Goal: Task Accomplishment & Management: Manage account settings

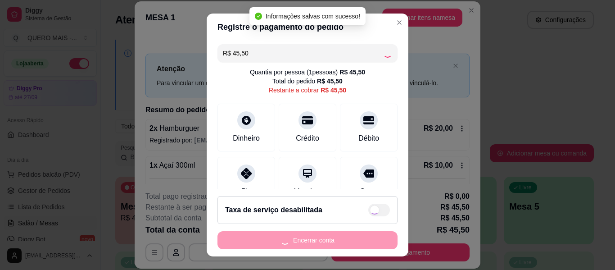
type input "R$ 0,00"
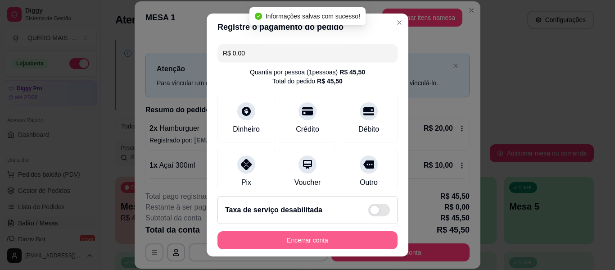
click at [314, 242] on button "Encerrar conta" at bounding box center [307, 240] width 180 height 18
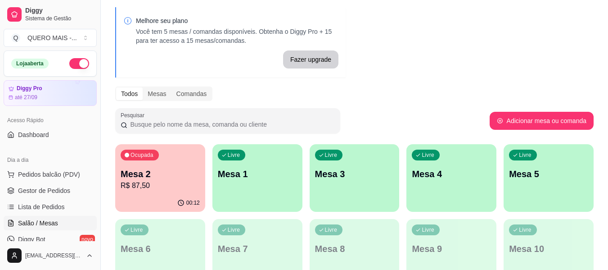
scroll to position [90, 0]
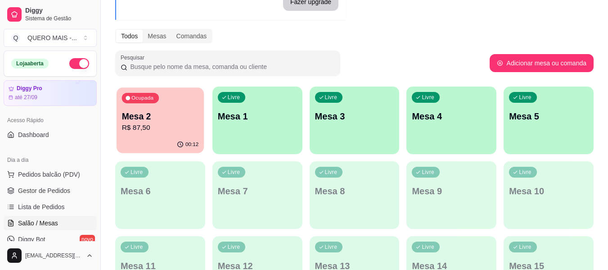
click at [151, 137] on div "00:12" at bounding box center [160, 144] width 87 height 17
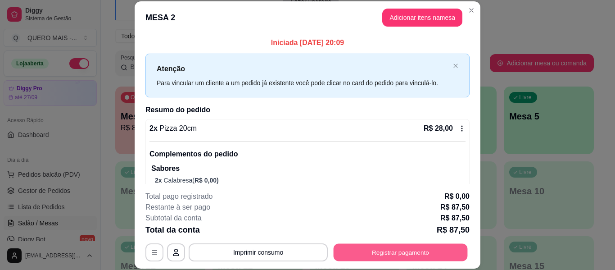
click at [399, 253] on button "Registrar pagamento" at bounding box center [401, 252] width 134 height 18
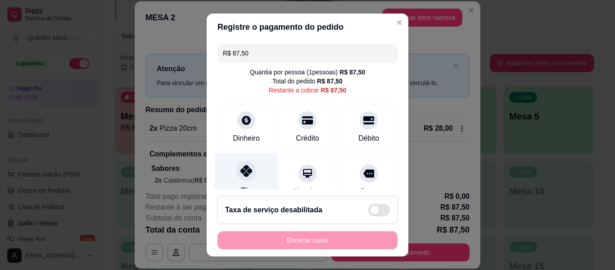
click at [240, 173] on icon at bounding box center [246, 171] width 12 height 12
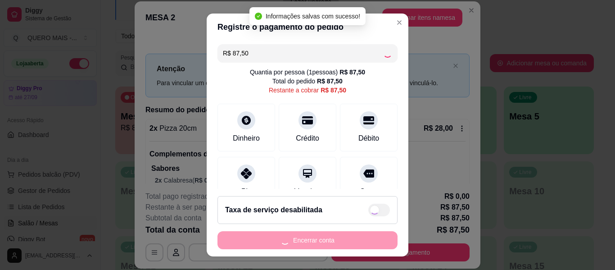
type input "R$ 0,00"
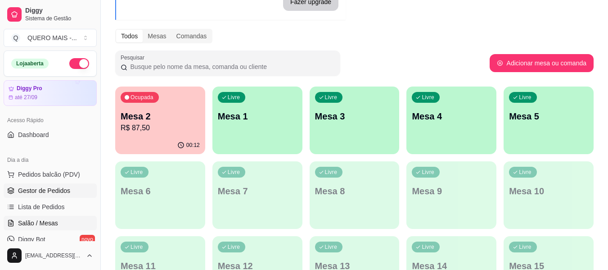
click at [43, 194] on span "Gestor de Pedidos" at bounding box center [44, 190] width 52 height 9
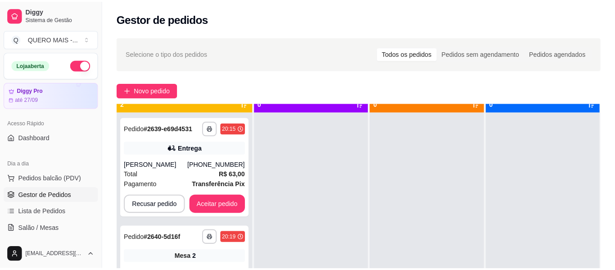
scroll to position [25, 0]
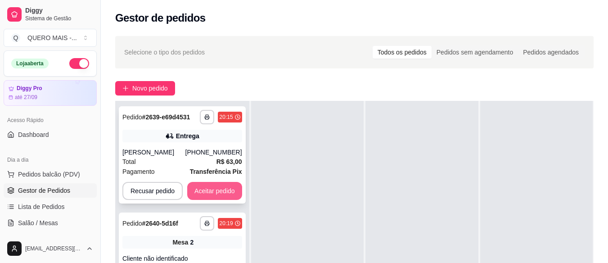
click at [216, 188] on button "Aceitar pedido" at bounding box center [214, 191] width 55 height 18
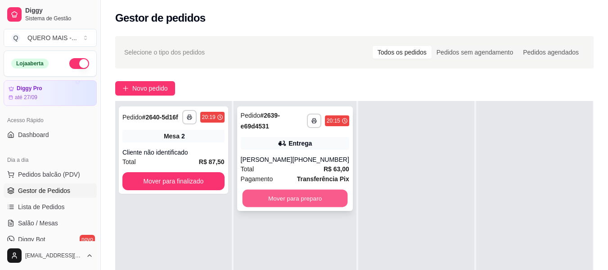
click at [287, 201] on button "Mover para preparo" at bounding box center [294, 198] width 105 height 18
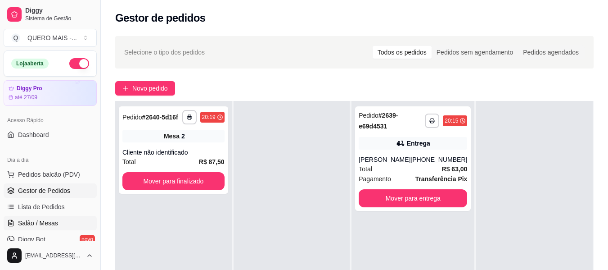
click at [49, 221] on span "Salão / Mesas" at bounding box center [38, 222] width 40 height 9
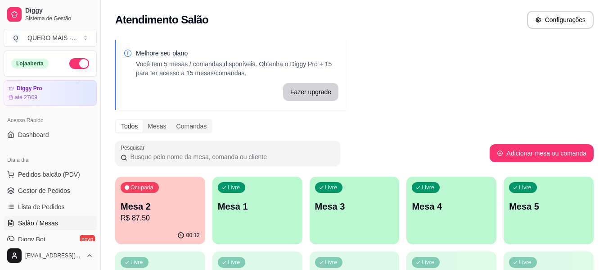
click at [241, 220] on div "Livre Mesa 1" at bounding box center [257, 204] width 90 height 57
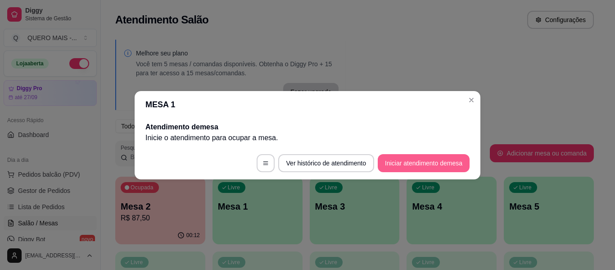
click at [415, 164] on button "Iniciar atendimento de mesa" at bounding box center [424, 163] width 92 height 18
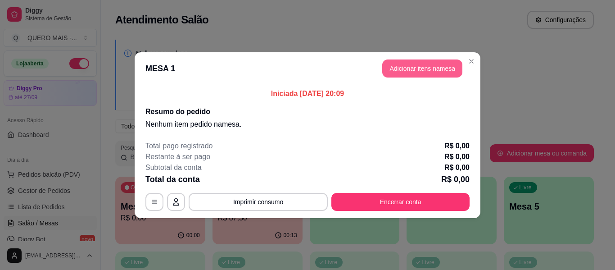
click at [409, 69] on button "Adicionar itens na mesa" at bounding box center [422, 68] width 80 height 18
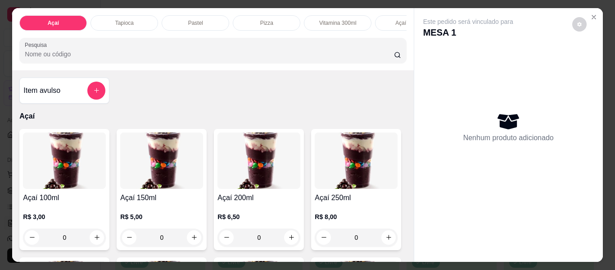
scroll to position [0, 463]
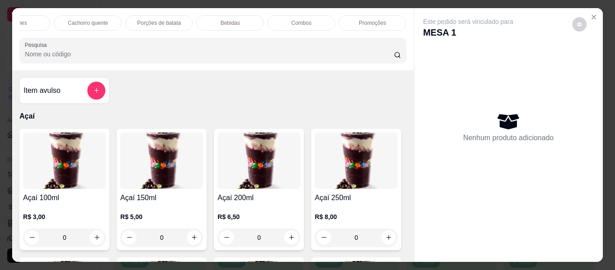
click at [366, 15] on div "Promoções" at bounding box center [372, 22] width 68 height 15
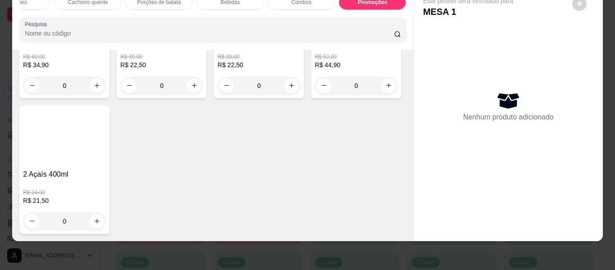
scroll to position [3358, 0]
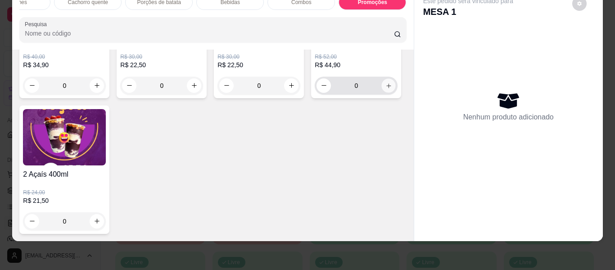
click at [385, 89] on icon "increase-product-quantity" at bounding box center [388, 85] width 7 height 7
type input "1"
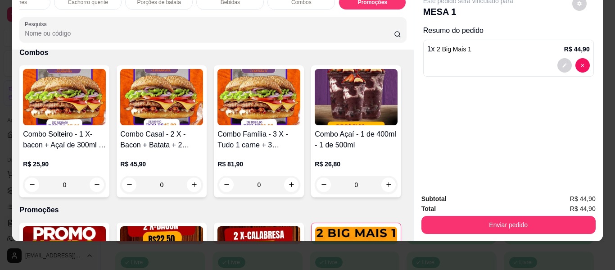
scroll to position [2412, 0]
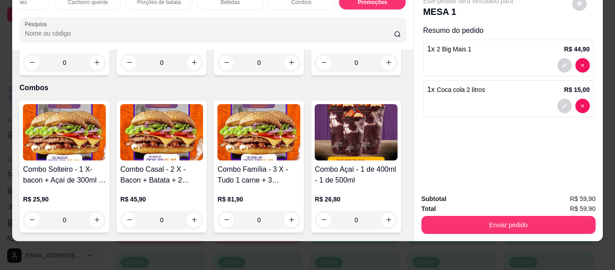
type input "1"
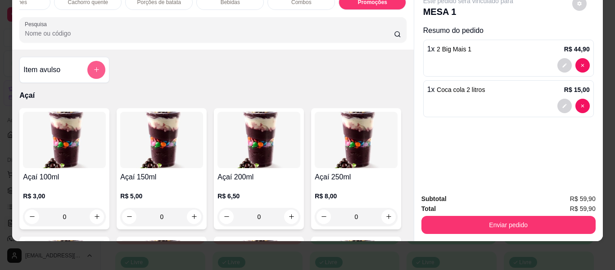
click at [95, 72] on icon "add-separate-item" at bounding box center [96, 69] width 7 height 7
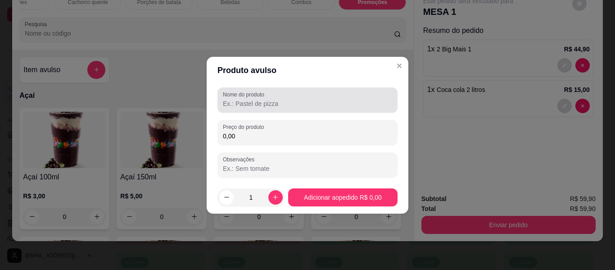
click at [271, 96] on div at bounding box center [307, 100] width 169 height 18
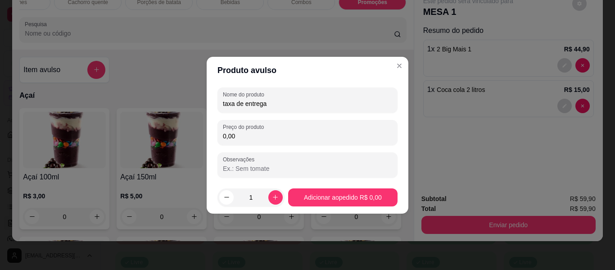
type input "taxa de entrega"
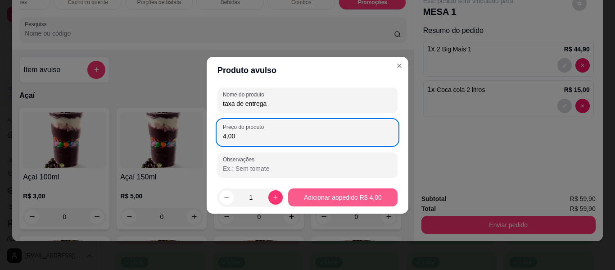
type input "4,00"
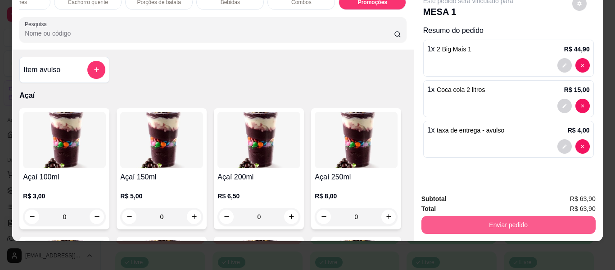
click at [500, 216] on button "Enviar pedido" at bounding box center [508, 225] width 174 height 18
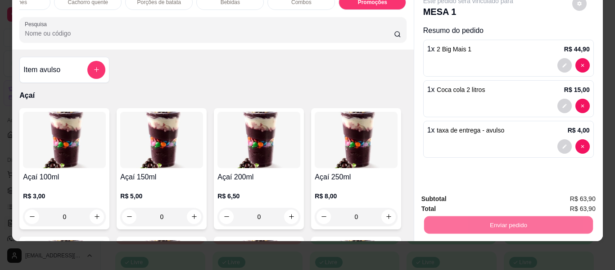
click at [559, 198] on button "Enviar pedido" at bounding box center [571, 195] width 51 height 17
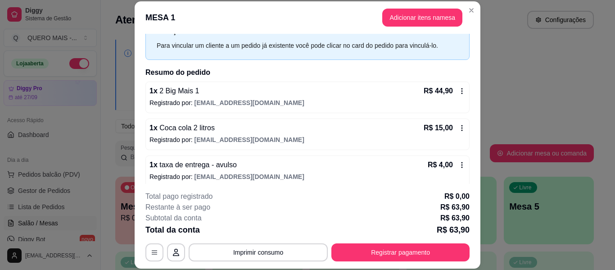
scroll to position [44, 0]
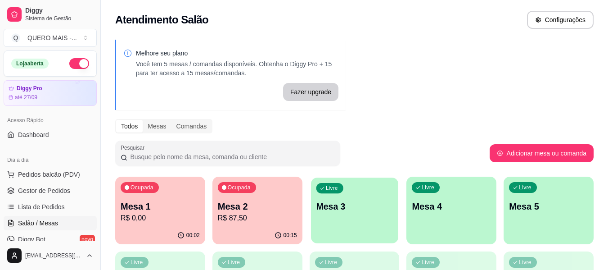
click at [372, 222] on div "Livre Mesa 3" at bounding box center [354, 204] width 87 height 55
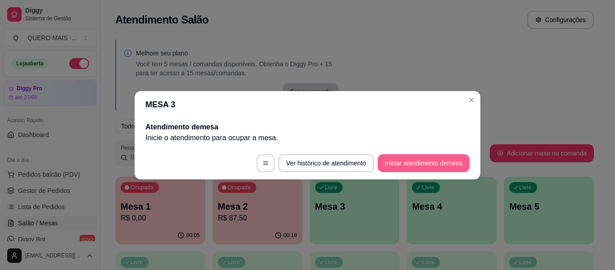
click at [409, 163] on button "Iniciar atendimento de mesa" at bounding box center [424, 163] width 92 height 18
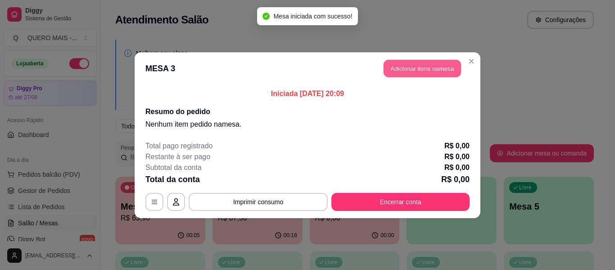
click at [406, 63] on button "Adicionar itens na mesa" at bounding box center [421, 68] width 77 height 18
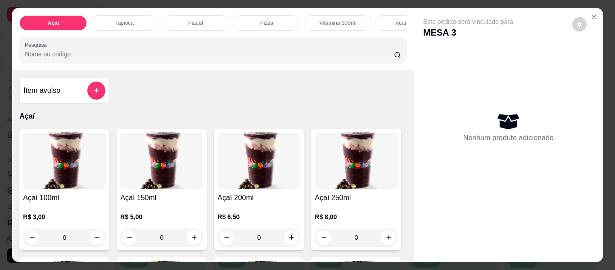
drag, startPoint x: 192, startPoint y: 20, endPoint x: 195, endPoint y: 29, distance: 10.0
click at [192, 19] on p "Pastel" at bounding box center [195, 22] width 15 height 7
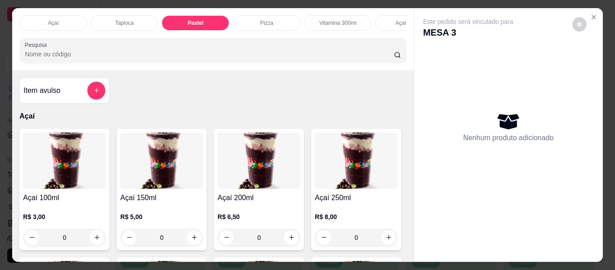
scroll to position [24, 0]
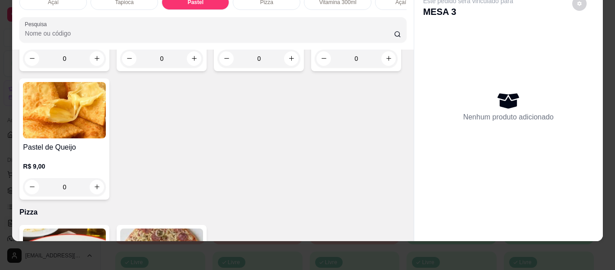
click at [193, 68] on div "0" at bounding box center [161, 59] width 83 height 18
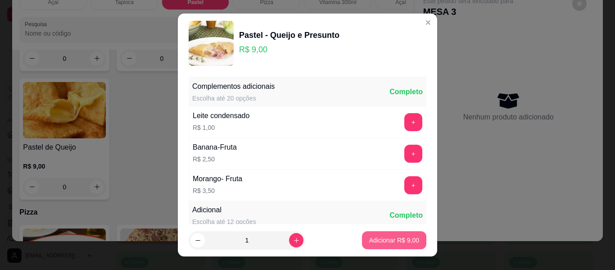
click at [384, 246] on button "Adicionar R$ 9,00" at bounding box center [394, 240] width 64 height 18
type input "1"
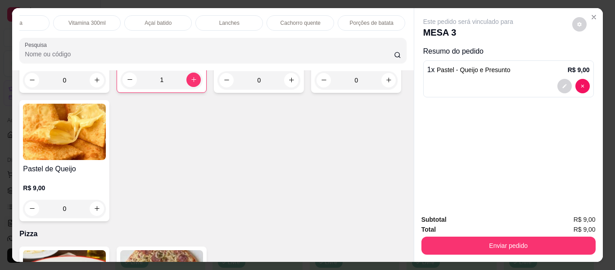
scroll to position [0, 296]
click at [385, 15] on div "Bebidas" at bounding box center [397, 22] width 68 height 15
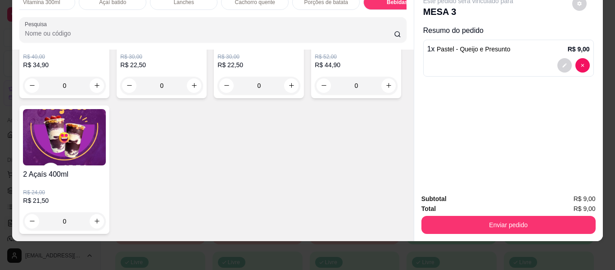
scroll to position [2843, 0]
type input "1"
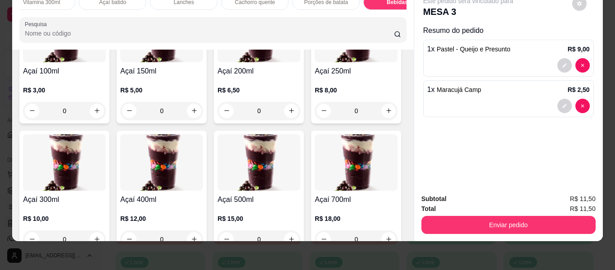
scroll to position [135, 0]
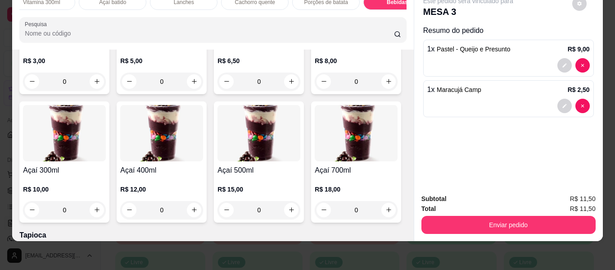
click at [203, 209] on div "0" at bounding box center [161, 210] width 83 height 18
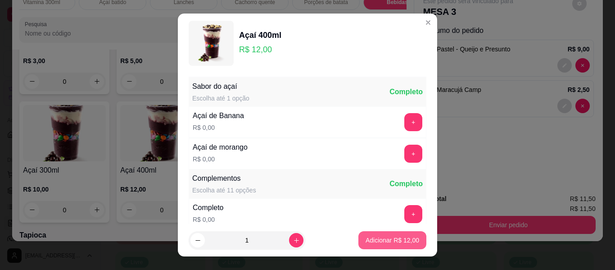
click at [365, 239] on p "Adicionar R$ 12,00" at bounding box center [392, 239] width 54 height 9
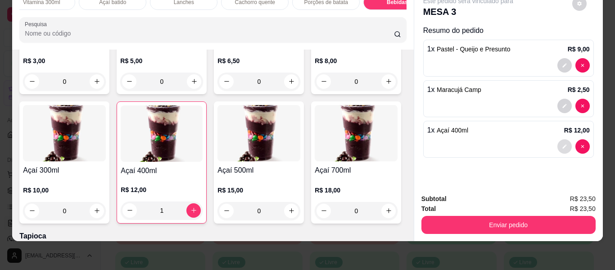
click at [559, 142] on button "decrease-product-quantity" at bounding box center [564, 146] width 14 height 14
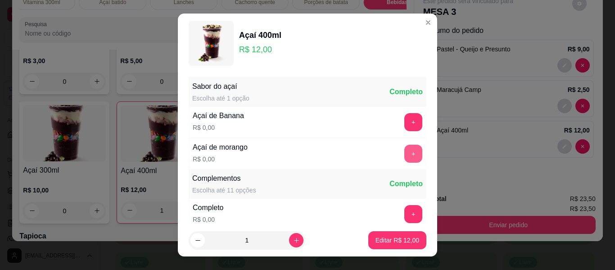
click at [404, 152] on button "+" at bounding box center [413, 153] width 18 height 18
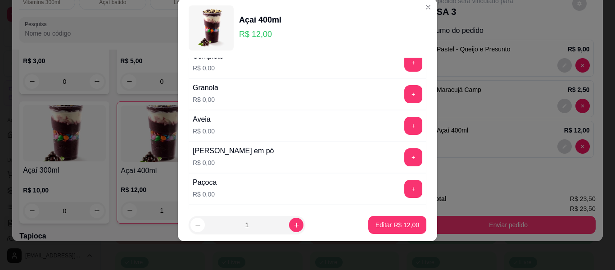
scroll to position [141, 0]
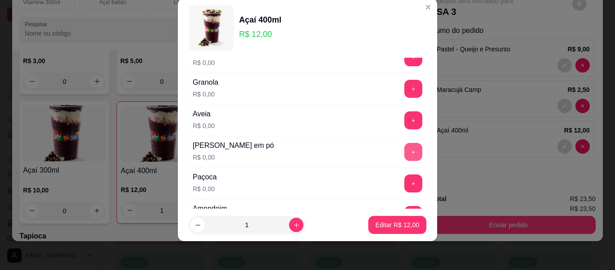
click at [404, 146] on button "+" at bounding box center [413, 152] width 18 height 18
click at [404, 175] on button "+" at bounding box center [413, 183] width 18 height 18
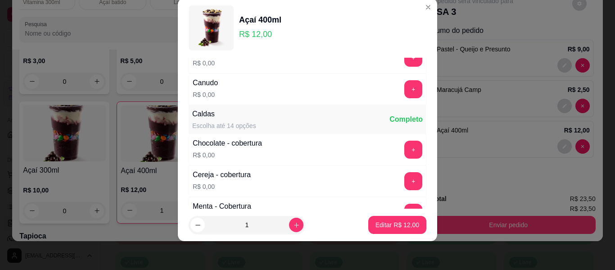
scroll to position [456, 0]
click at [405, 153] on button "+" at bounding box center [414, 149] width 18 height 18
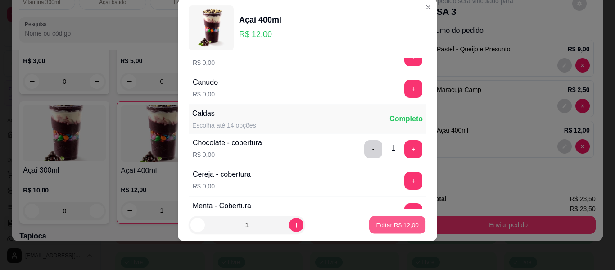
click at [387, 226] on p "Editar R$ 12,00" at bounding box center [397, 224] width 42 height 9
type input "0"
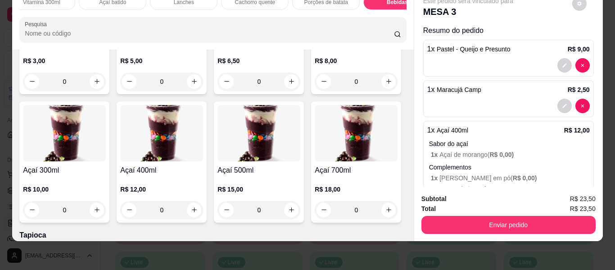
scroll to position [64, 0]
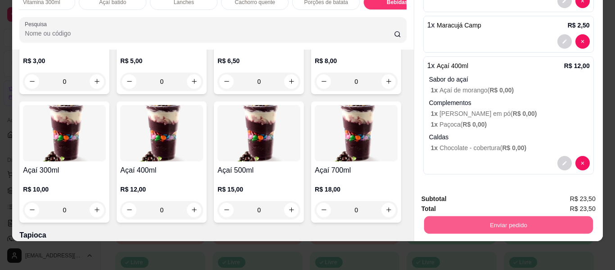
click at [512, 218] on button "Enviar pedido" at bounding box center [508, 225] width 169 height 18
click at [563, 200] on button "Enviar pedido" at bounding box center [571, 195] width 51 height 17
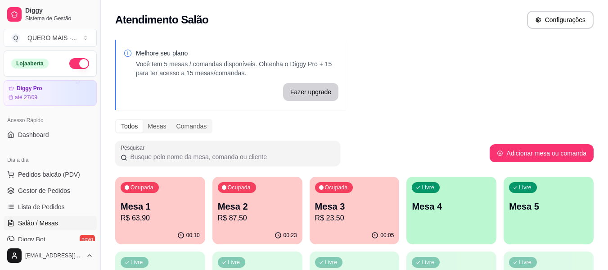
click at [471, 220] on div "Livre Mesa 4" at bounding box center [451, 204] width 90 height 57
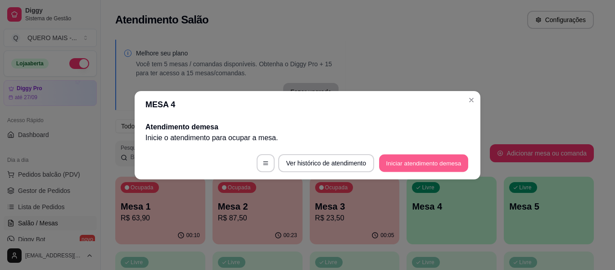
click at [437, 167] on button "Iniciar atendimento de mesa" at bounding box center [423, 163] width 89 height 18
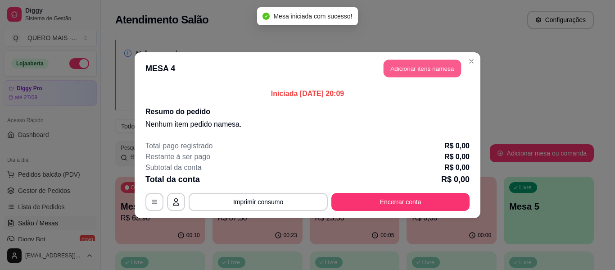
click at [436, 71] on button "Adicionar itens na mesa" at bounding box center [421, 68] width 77 height 18
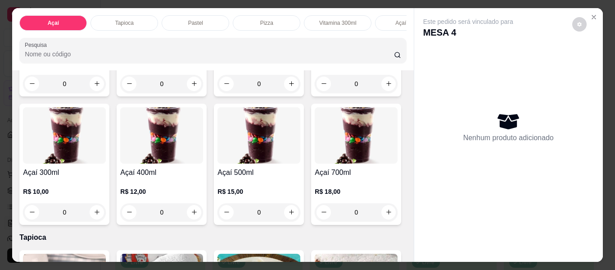
scroll to position [180, 0]
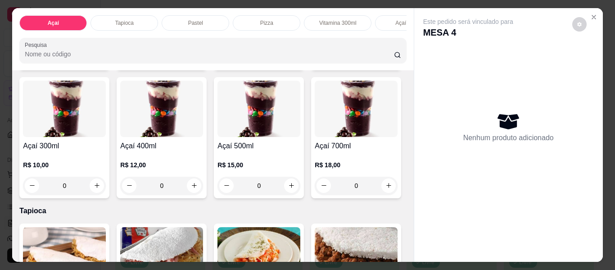
click at [203, 187] on div "0" at bounding box center [161, 185] width 83 height 18
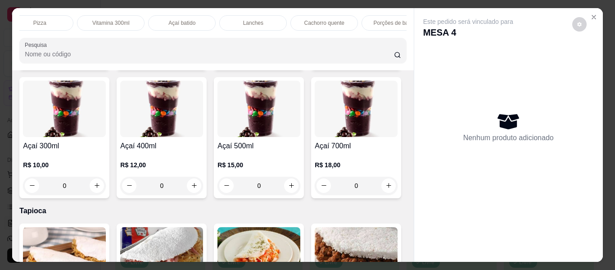
click at [184, 19] on p "Açaí batido" at bounding box center [181, 22] width 27 height 7
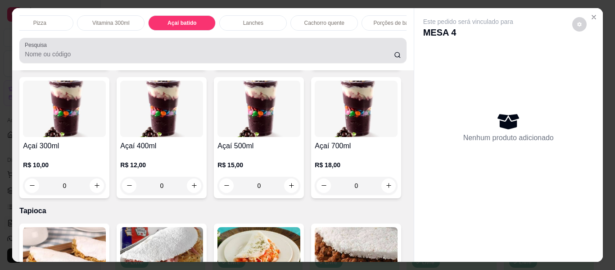
scroll to position [24, 0]
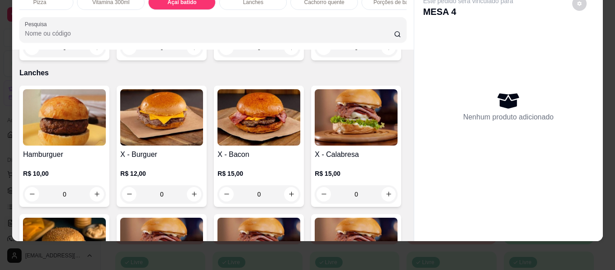
click at [194, 57] on div "0" at bounding box center [161, 48] width 83 height 18
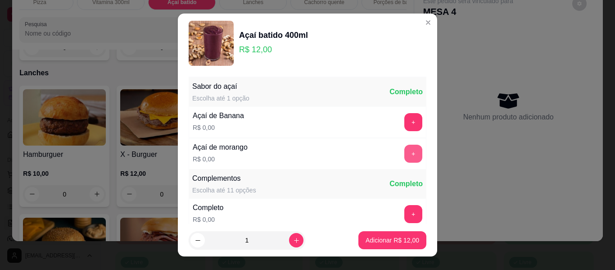
click at [404, 156] on button "+" at bounding box center [413, 153] width 18 height 18
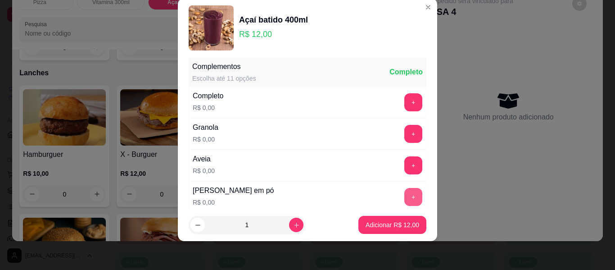
click at [404, 197] on button "+" at bounding box center [413, 197] width 18 height 18
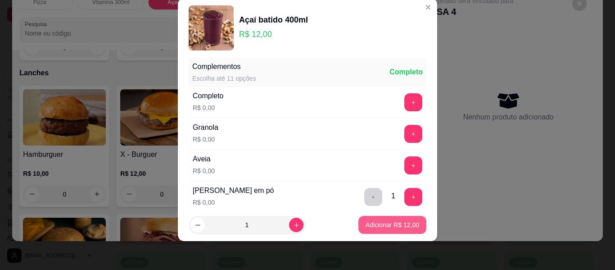
click at [383, 221] on p "Adicionar R$ 12,00" at bounding box center [392, 224] width 54 height 9
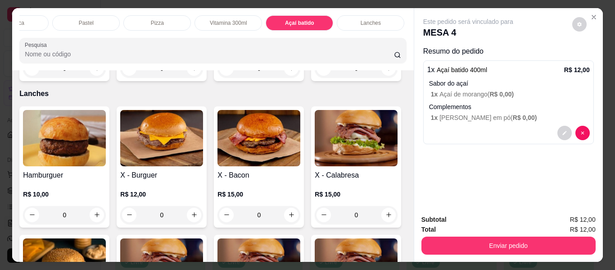
scroll to position [0, 0]
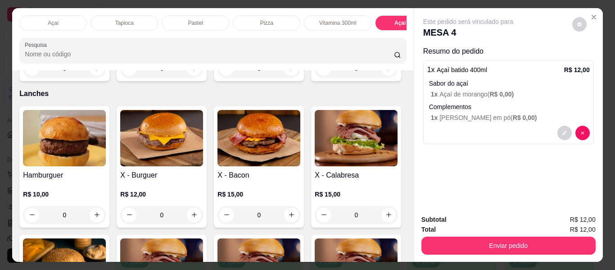
click at [40, 15] on div "Açaí" at bounding box center [53, 22] width 68 height 15
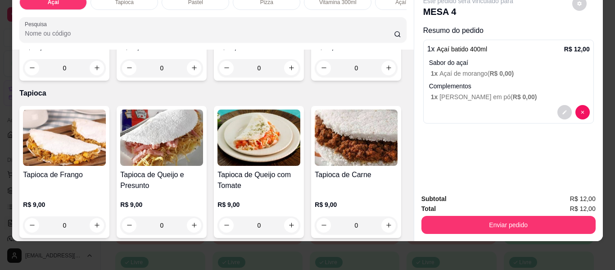
scroll to position [311, 0]
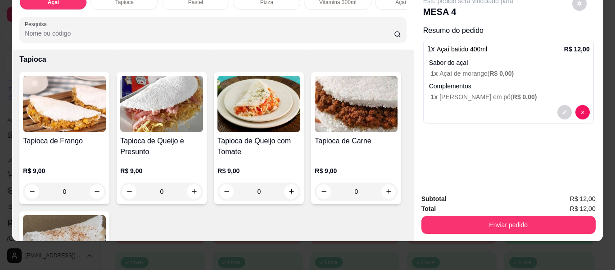
click at [217, 43] on div "0" at bounding box center [258, 34] width 83 height 18
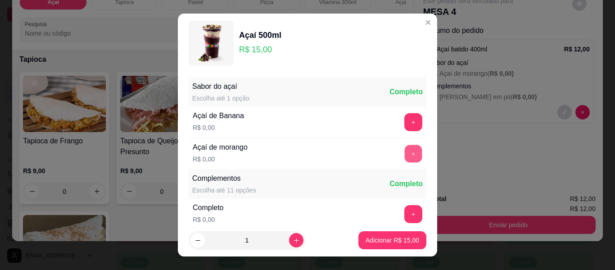
click at [405, 150] on button "+" at bounding box center [414, 154] width 18 height 18
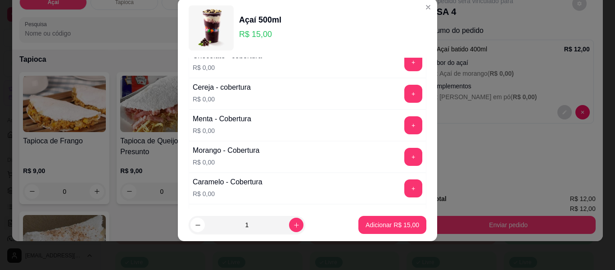
scroll to position [546, 0]
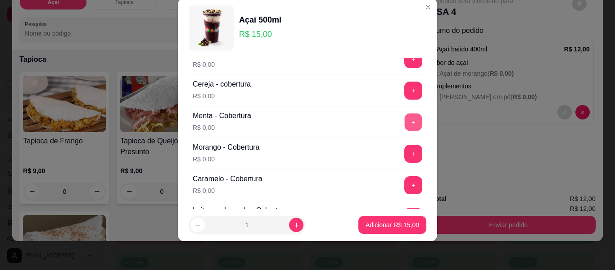
click at [405, 120] on button "+" at bounding box center [414, 122] width 18 height 18
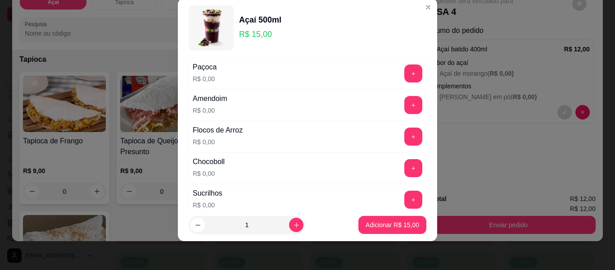
scroll to position [276, 0]
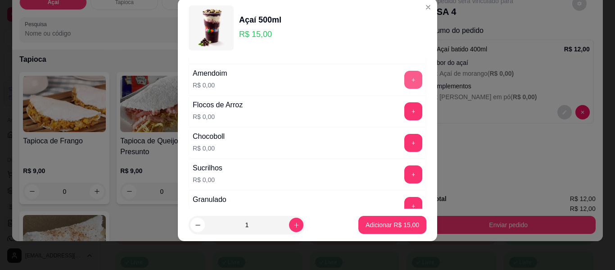
click at [404, 81] on button "+" at bounding box center [413, 80] width 18 height 18
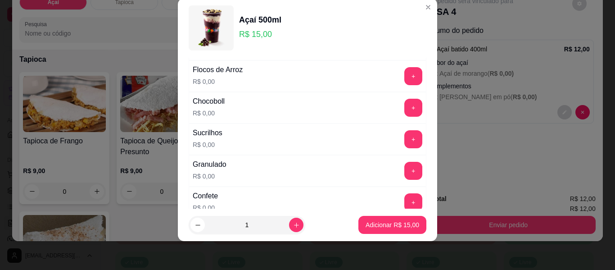
scroll to position [321, 0]
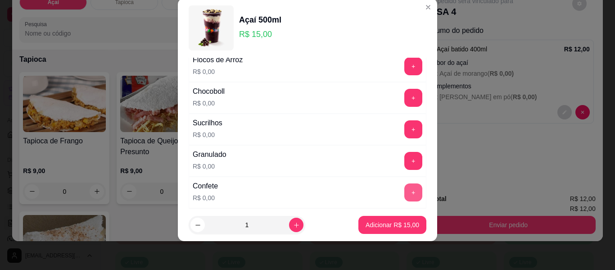
click at [404, 197] on button "+" at bounding box center [413, 192] width 18 height 18
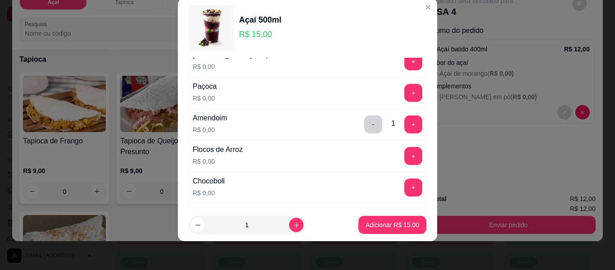
scroll to position [231, 0]
click at [401, 154] on div "+" at bounding box center [413, 156] width 25 height 18
click at [404, 156] on button "+" at bounding box center [413, 156] width 18 height 18
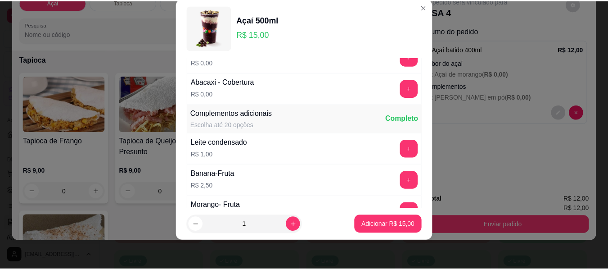
scroll to position [816, 0]
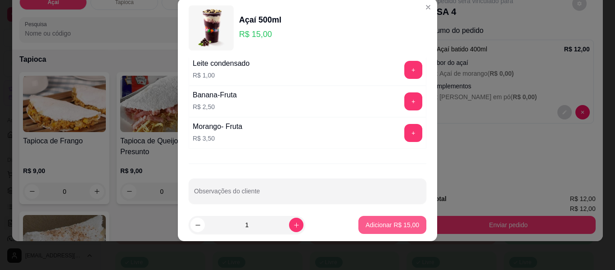
click at [373, 228] on p "Adicionar R$ 15,00" at bounding box center [392, 224] width 54 height 9
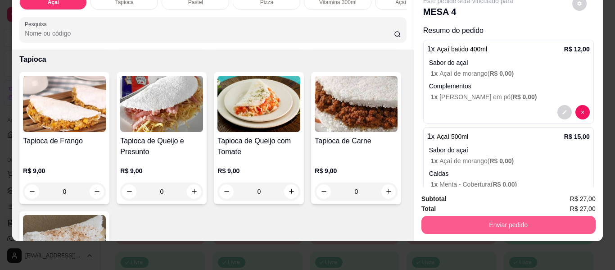
click at [509, 217] on button "Enviar pedido" at bounding box center [508, 225] width 174 height 18
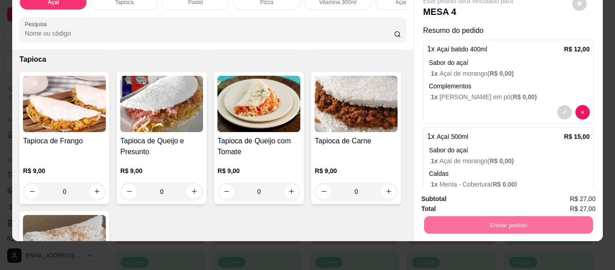
click at [570, 194] on button "Enviar pedido" at bounding box center [571, 195] width 51 height 17
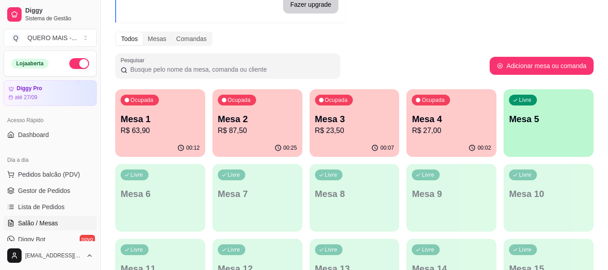
scroll to position [90, 0]
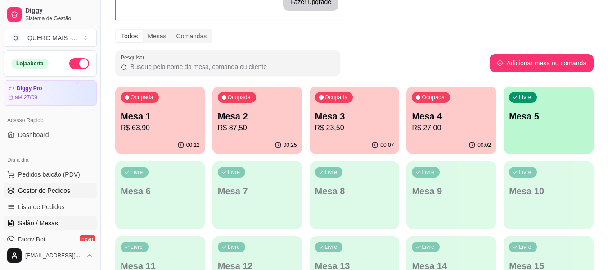
drag, startPoint x: 37, startPoint y: 190, endPoint x: 47, endPoint y: 190, distance: 9.9
click at [39, 189] on span "Gestor de Pedidos" at bounding box center [44, 190] width 52 height 9
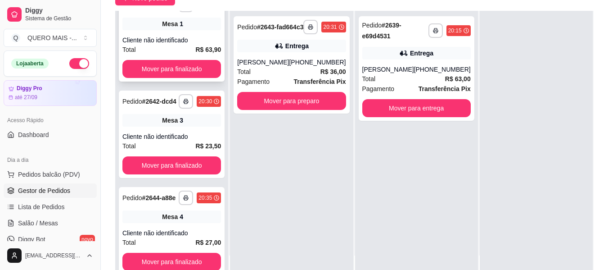
scroll to position [153, 0]
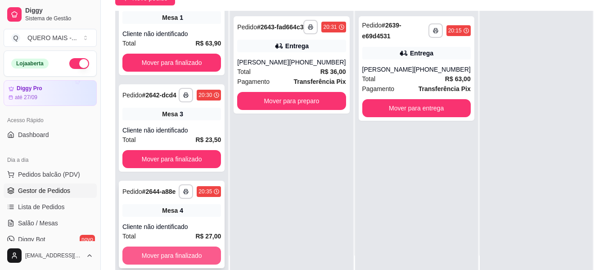
click at [192, 254] on button "Mover para finalizado" at bounding box center [171, 255] width 99 height 18
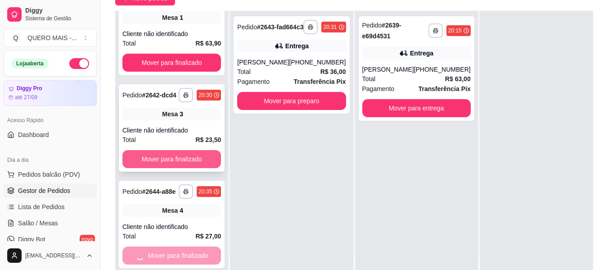
click at [198, 153] on div "**********" at bounding box center [171, 146] width 113 height 270
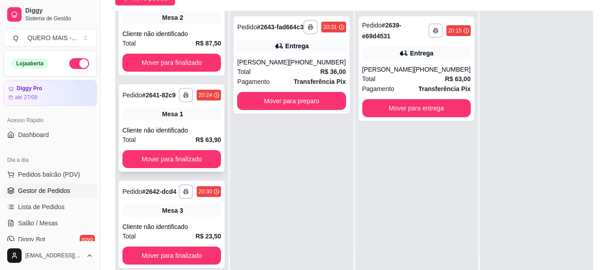
scroll to position [50, 0]
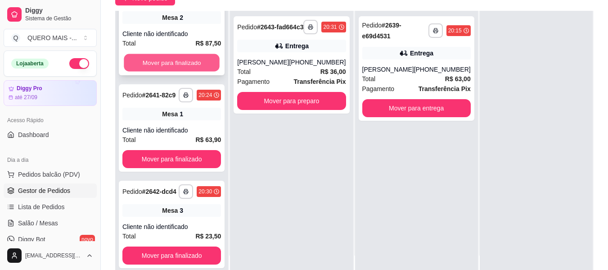
click at [181, 54] on button "Mover para finalizado" at bounding box center [172, 63] width 96 height 18
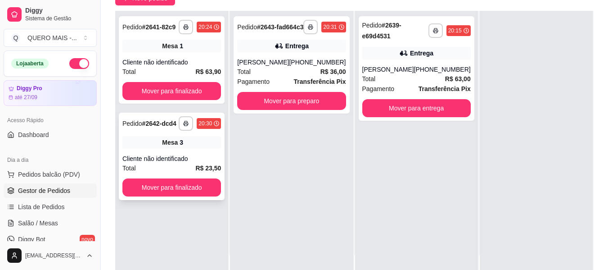
scroll to position [0, 0]
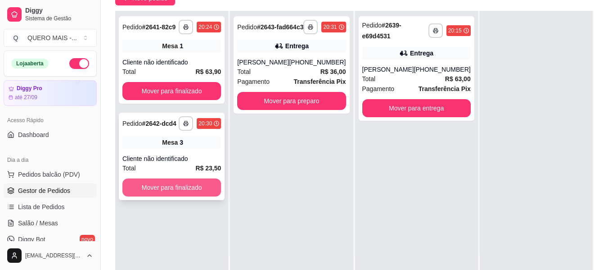
click at [177, 185] on button "Mover para finalizado" at bounding box center [171, 187] width 99 height 18
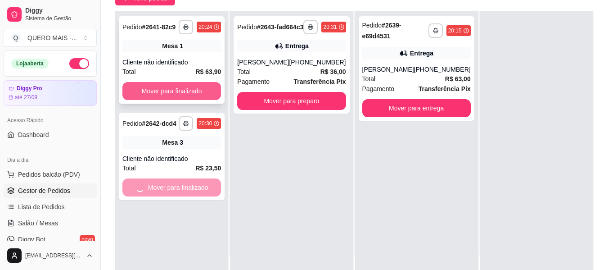
click at [177, 83] on button "Mover para finalizado" at bounding box center [171, 91] width 99 height 18
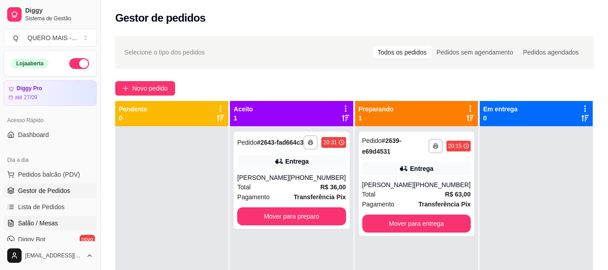
click at [42, 225] on span "Salão / Mesas" at bounding box center [38, 222] width 40 height 9
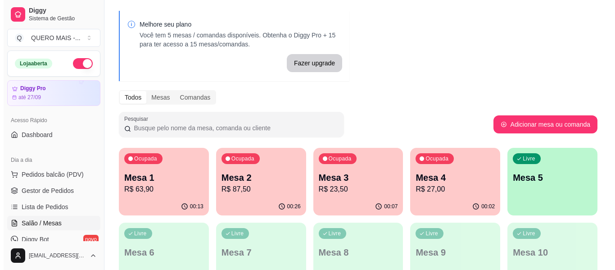
scroll to position [90, 0]
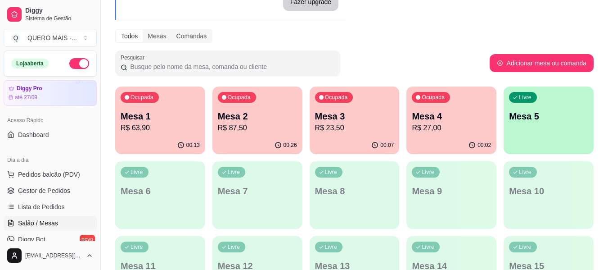
click at [135, 112] on p "Mesa 1" at bounding box center [160, 116] width 79 height 13
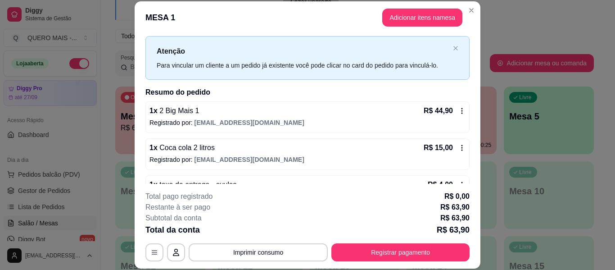
scroll to position [44, 0]
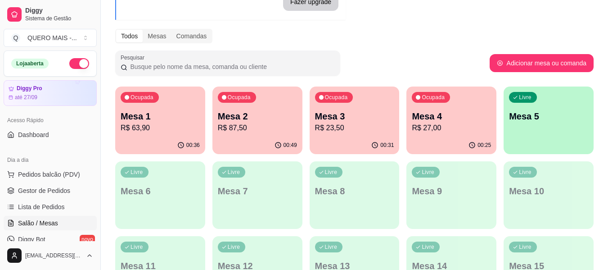
click at [365, 123] on p "R$ 23,50" at bounding box center [354, 127] width 79 height 11
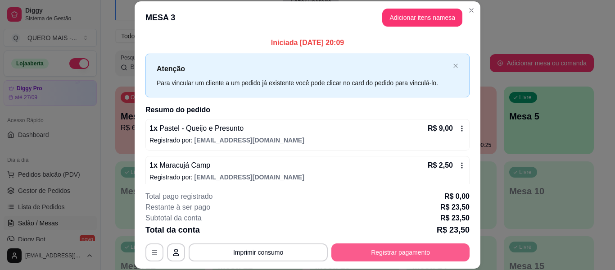
click at [368, 252] on button "Registrar pagamento" at bounding box center [400, 252] width 138 height 18
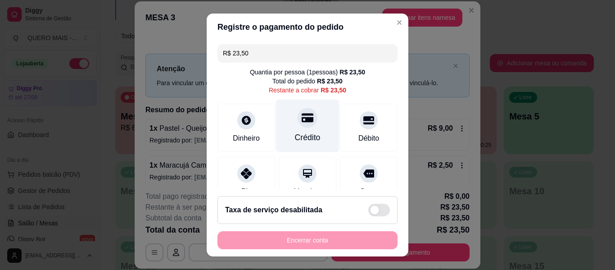
click at [302, 122] on icon at bounding box center [308, 117] width 12 height 9
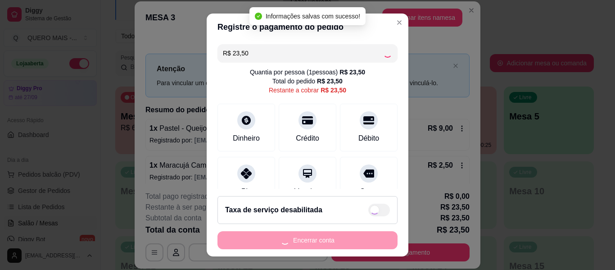
type input "R$ 0,00"
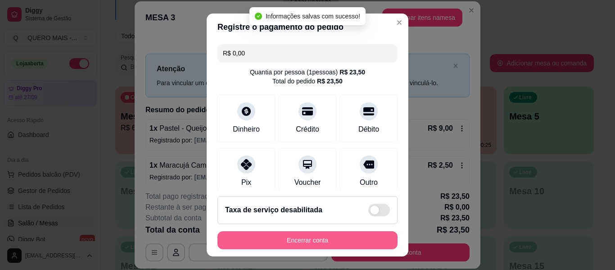
click at [300, 242] on button "Encerrar conta" at bounding box center [307, 240] width 180 height 18
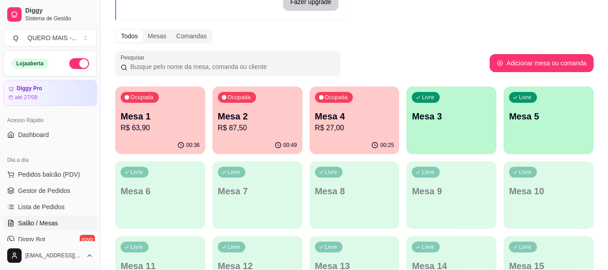
click at [337, 134] on div "Ocupada Mesa 4 R$ 27,00" at bounding box center [355, 111] width 90 height 50
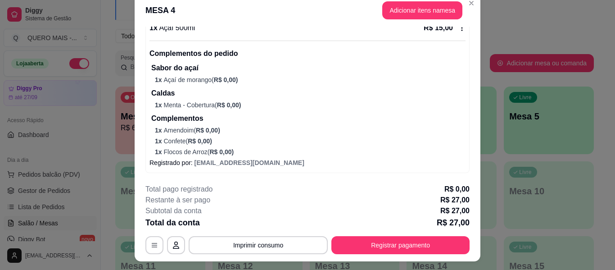
scroll to position [27, 0]
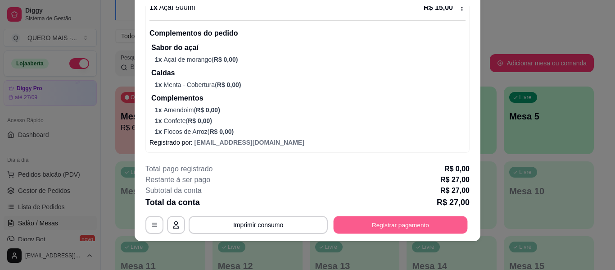
click at [355, 226] on button "Registrar pagamento" at bounding box center [401, 225] width 134 height 18
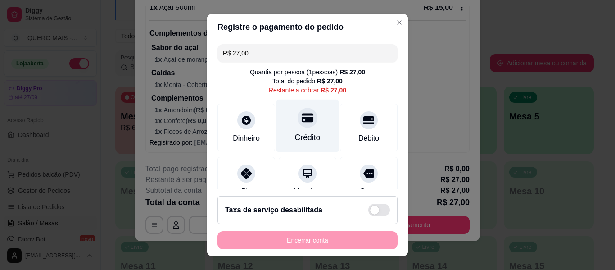
click at [302, 123] on icon at bounding box center [308, 118] width 12 height 12
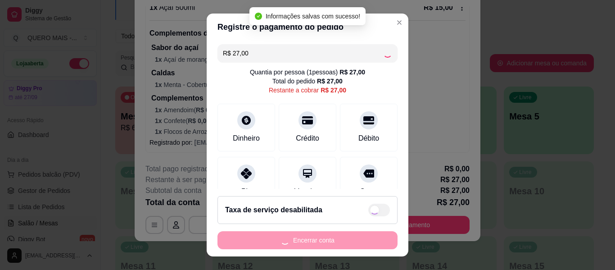
type input "R$ 0,00"
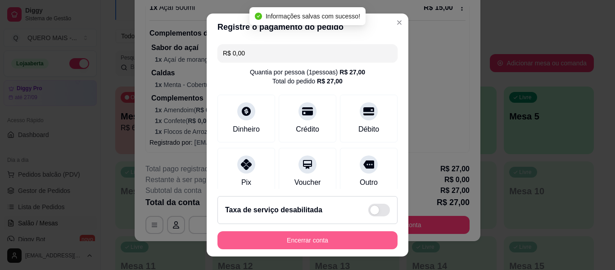
click at [294, 242] on button "Encerrar conta" at bounding box center [307, 240] width 180 height 18
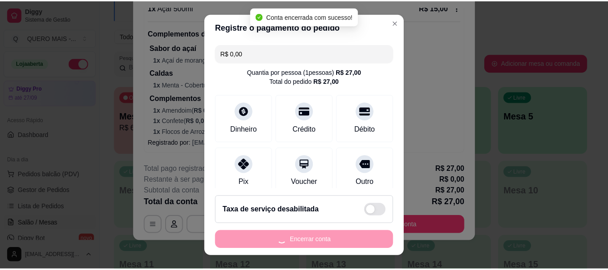
scroll to position [0, 0]
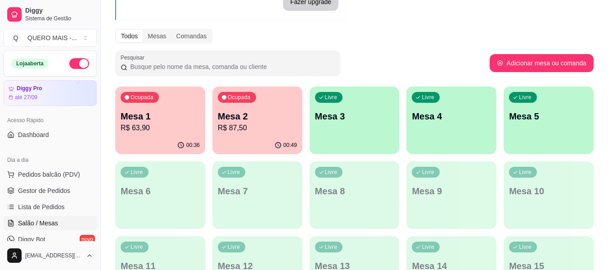
drag, startPoint x: 441, startPoint y: 28, endPoint x: 353, endPoint y: 52, distance: 90.5
click at [440, 28] on div "Melhore seu plano Você tem 5 mesas / comandas disponíveis. Obtenha o Diggy Pro …" at bounding box center [354, 129] width 507 height 370
click at [29, 192] on span "Gestor de Pedidos" at bounding box center [44, 190] width 52 height 9
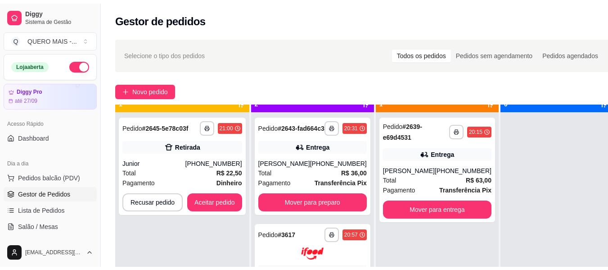
scroll to position [25, 0]
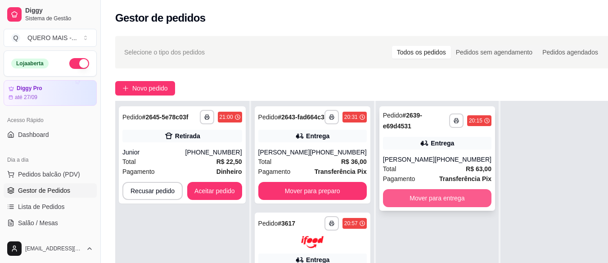
click at [401, 201] on button "Mover para entrega" at bounding box center [437, 198] width 108 height 18
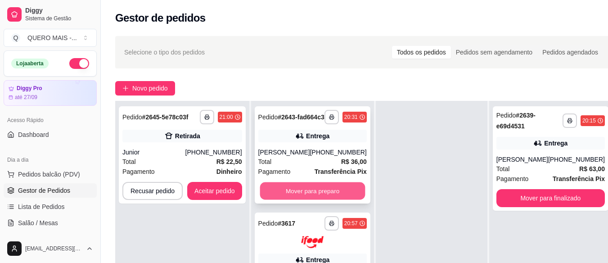
click at [316, 200] on button "Mover para preparo" at bounding box center [312, 191] width 105 height 18
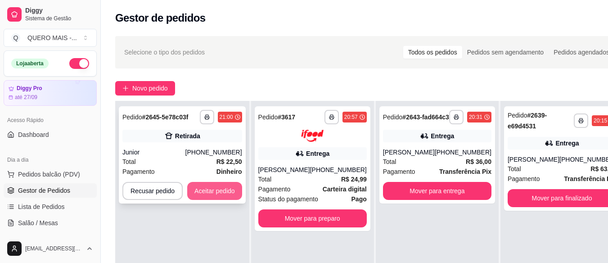
click at [220, 193] on button "Aceitar pedido" at bounding box center [214, 191] width 55 height 18
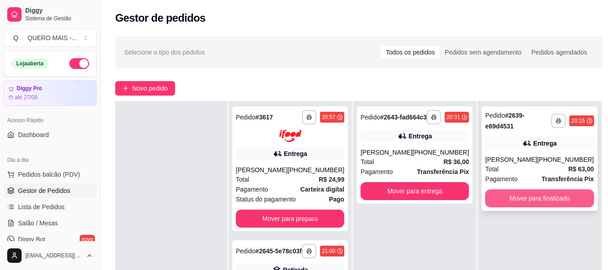
click at [526, 198] on button "Mover para finalizado" at bounding box center [539, 198] width 108 height 18
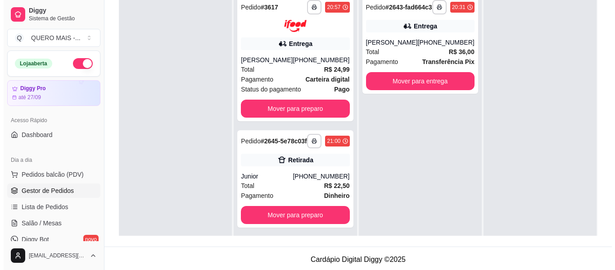
scroll to position [0, 0]
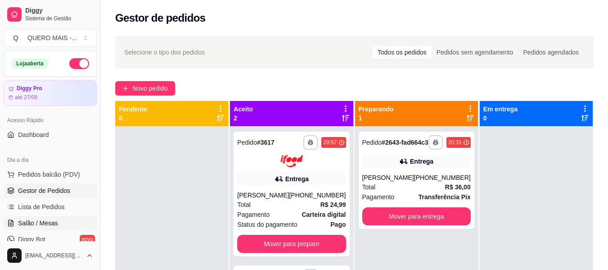
click at [51, 221] on span "Salão / Mesas" at bounding box center [38, 222] width 40 height 9
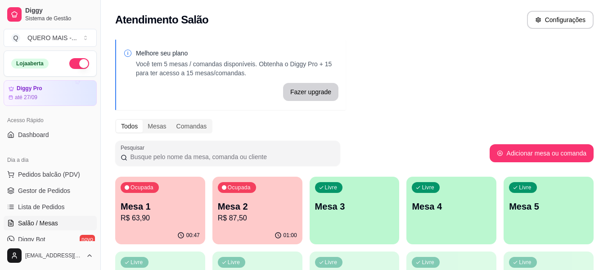
click at [336, 234] on div "button" at bounding box center [355, 238] width 90 height 11
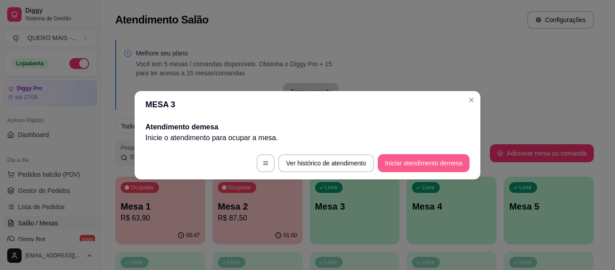
click at [398, 167] on button "Iniciar atendimento de mesa" at bounding box center [424, 163] width 92 height 18
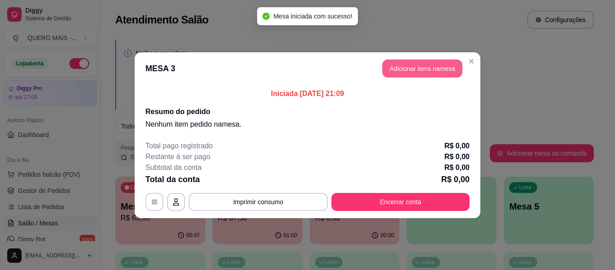
click at [432, 63] on button "Adicionar itens na mesa" at bounding box center [422, 68] width 80 height 18
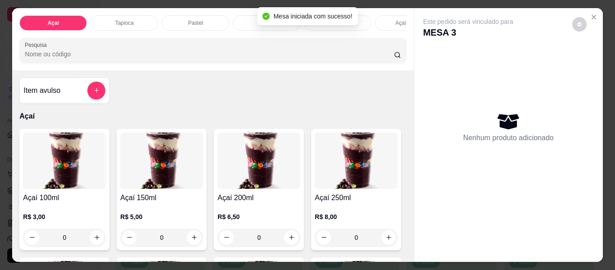
scroll to position [180, 0]
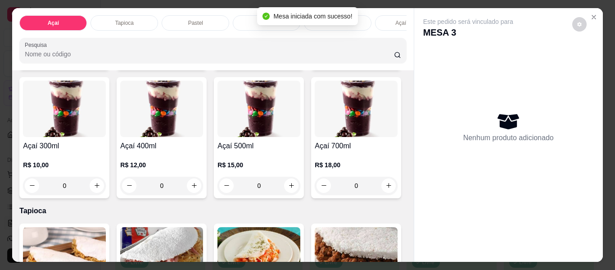
click at [203, 191] on div "0" at bounding box center [161, 185] width 83 height 18
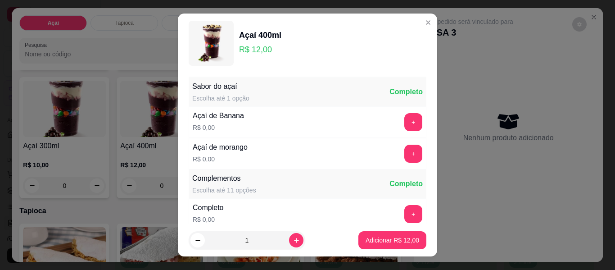
click at [401, 124] on div "+" at bounding box center [413, 122] width 25 height 18
click at [405, 126] on button "+" at bounding box center [414, 122] width 18 height 18
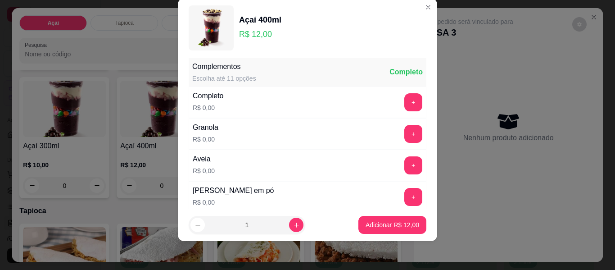
scroll to position [141, 0]
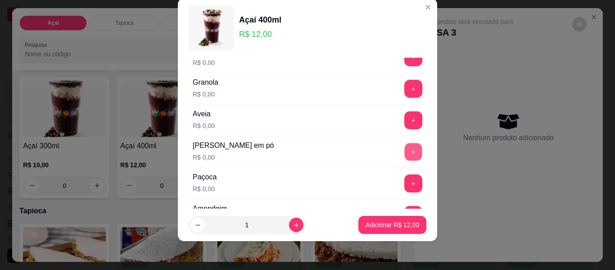
click at [405, 153] on button "+" at bounding box center [414, 152] width 18 height 18
click at [404, 180] on button "+" at bounding box center [413, 183] width 18 height 18
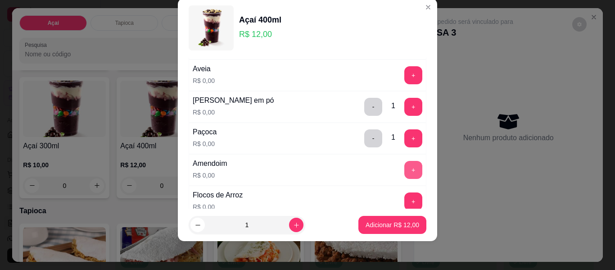
click at [404, 173] on button "+" at bounding box center [413, 170] width 18 height 18
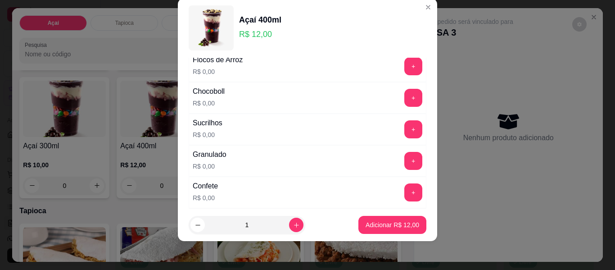
scroll to position [411, 0]
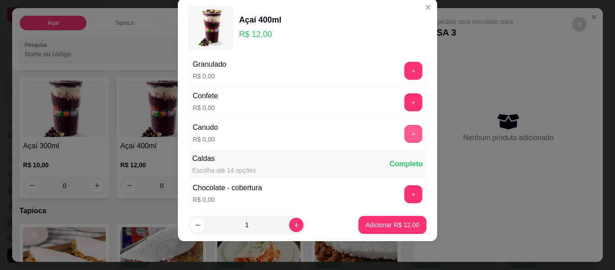
click at [404, 132] on button "+" at bounding box center [413, 134] width 18 height 18
click at [404, 197] on button "+" at bounding box center [413, 194] width 18 height 18
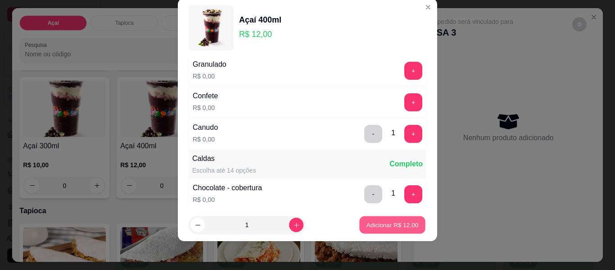
click at [390, 223] on p "Adicionar R$ 12,00" at bounding box center [392, 224] width 52 height 9
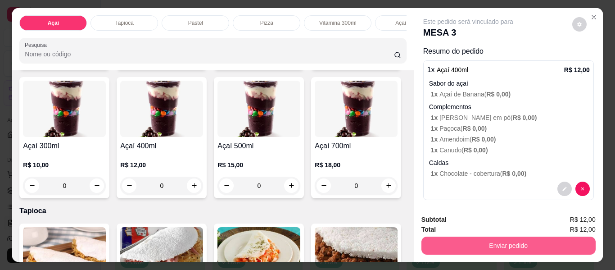
click at [488, 243] on button "Enviar pedido" at bounding box center [508, 245] width 174 height 18
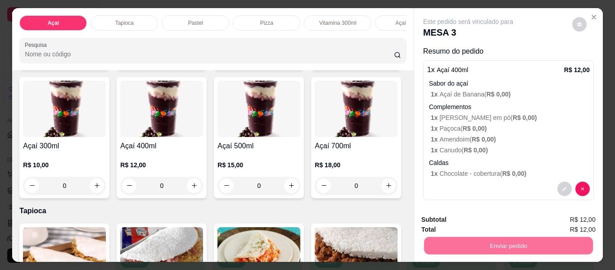
click at [562, 219] on button "Enviar pedido" at bounding box center [571, 219] width 51 height 17
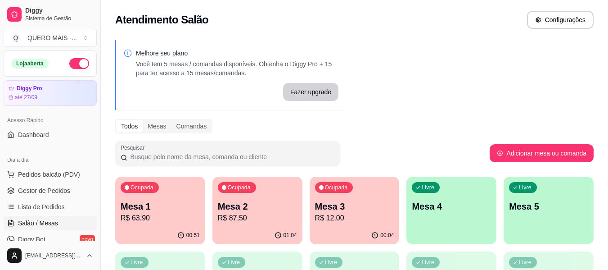
click at [534, 224] on div "Livre Mesa 5" at bounding box center [549, 204] width 90 height 57
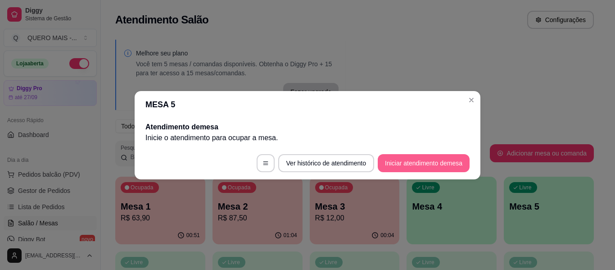
click at [413, 167] on button "Iniciar atendimento de mesa" at bounding box center [424, 163] width 92 height 18
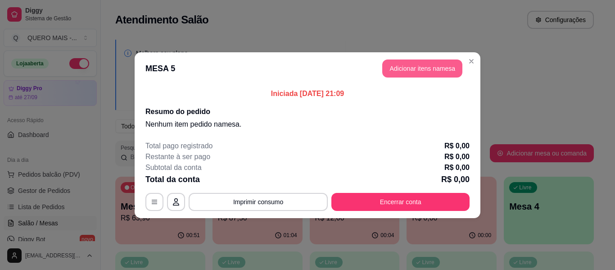
click at [412, 65] on button "Adicionar itens na mesa" at bounding box center [422, 68] width 80 height 18
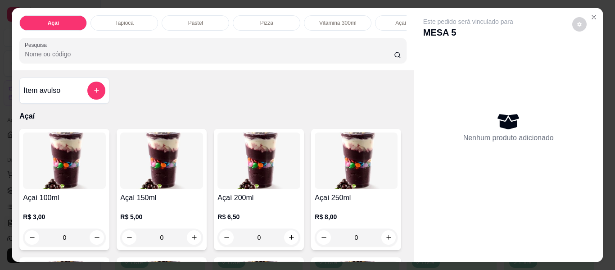
scroll to position [0, 388]
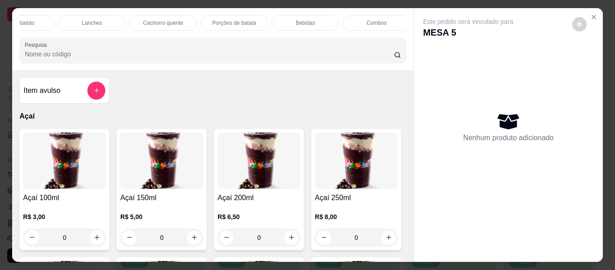
click at [101, 19] on div "Lanches" at bounding box center [92, 22] width 68 height 15
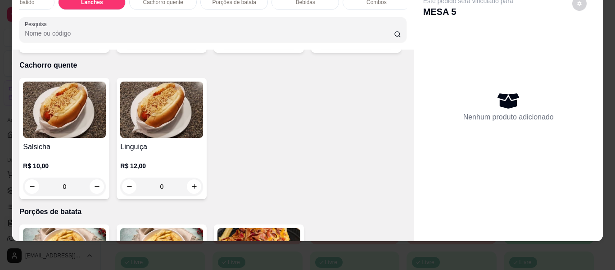
scroll to position [1772, 0]
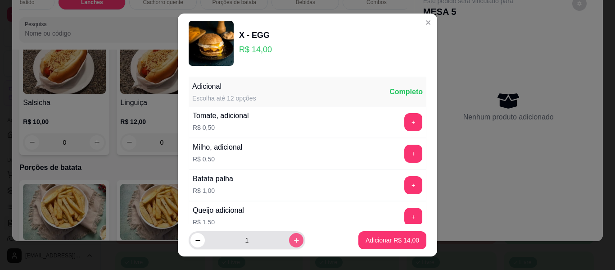
click at [293, 238] on icon "increase-product-quantity" at bounding box center [296, 240] width 7 height 7
type input "2"
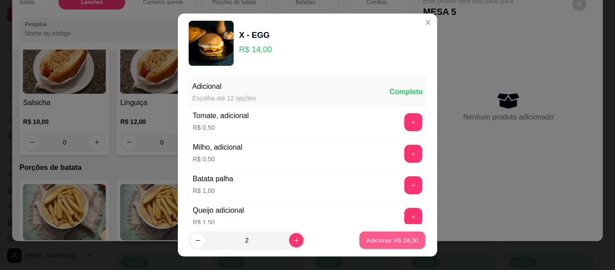
click at [391, 240] on p "Adicionar R$ 28,00" at bounding box center [392, 239] width 52 height 9
type input "2"
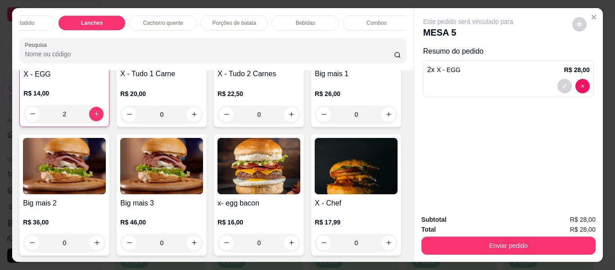
scroll to position [0, 300]
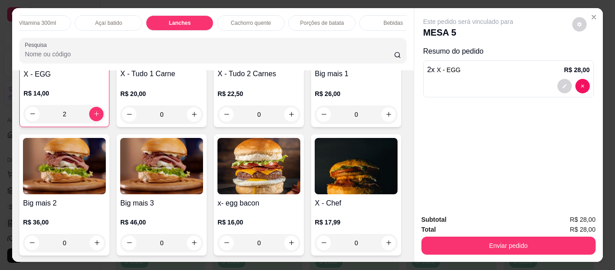
drag, startPoint x: 120, startPoint y: 19, endPoint x: 123, endPoint y: 33, distance: 14.2
click at [120, 18] on div "Açaí batido" at bounding box center [109, 22] width 68 height 15
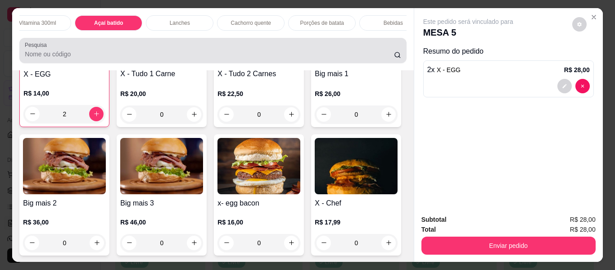
scroll to position [24, 0]
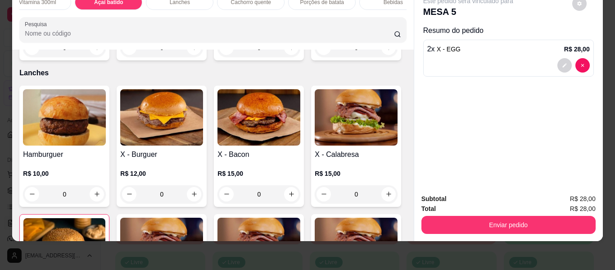
click at [91, 57] on div "0" at bounding box center [64, 48] width 83 height 18
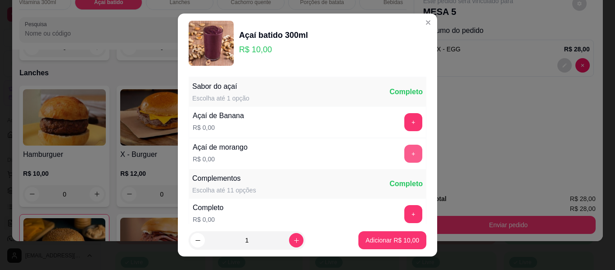
click at [404, 157] on button "+" at bounding box center [413, 153] width 18 height 18
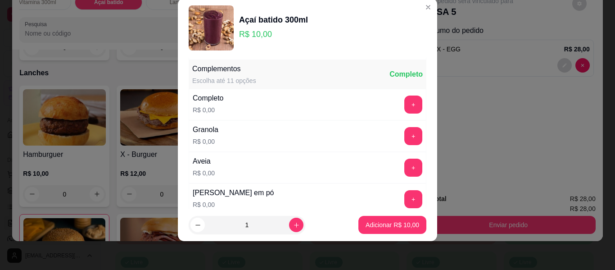
scroll to position [96, 0]
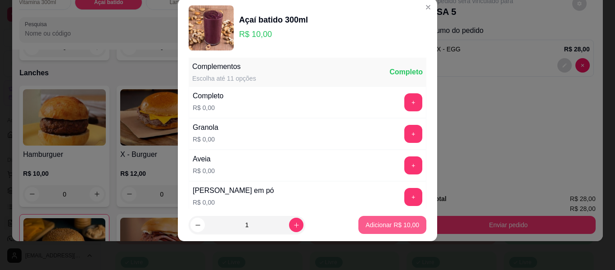
click at [365, 227] on p "Adicionar R$ 10,00" at bounding box center [392, 224] width 54 height 9
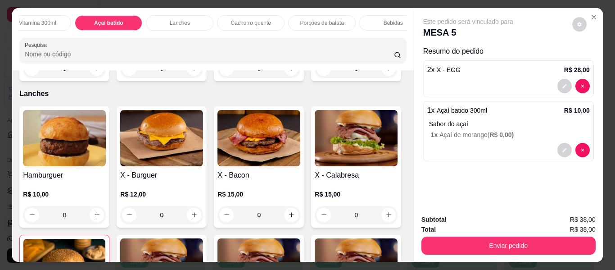
scroll to position [0, 463]
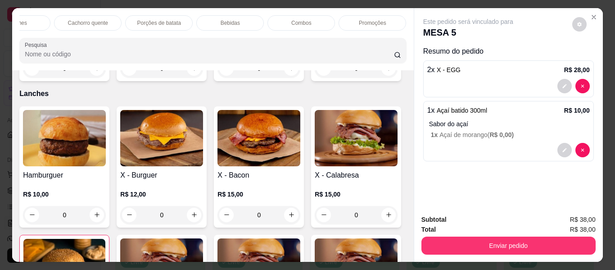
click at [241, 19] on div "Bebidas" at bounding box center [230, 22] width 68 height 15
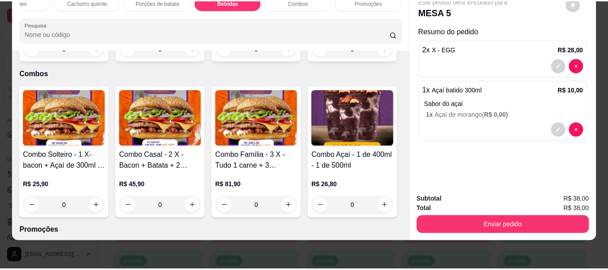
scroll to position [2652, 0]
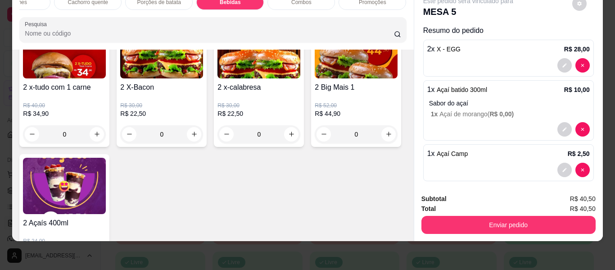
type input "2"
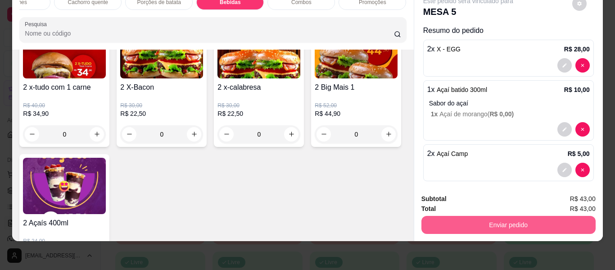
click at [505, 216] on button "Enviar pedido" at bounding box center [508, 225] width 174 height 18
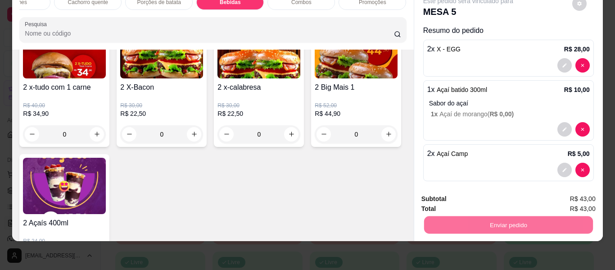
click at [564, 198] on button "Enviar pedido" at bounding box center [572, 195] width 50 height 17
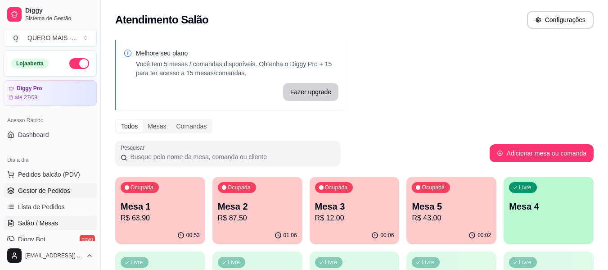
click at [52, 189] on span "Gestor de Pedidos" at bounding box center [44, 190] width 52 height 9
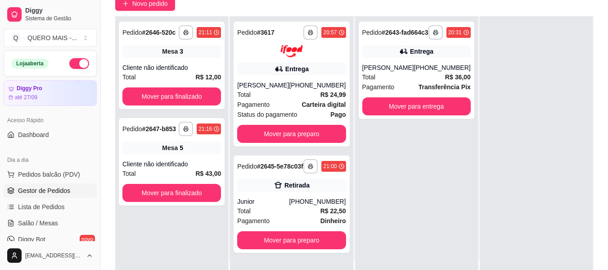
scroll to position [90, 0]
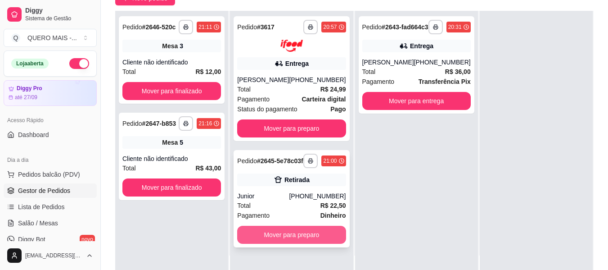
click at [281, 243] on button "Mover para preparo" at bounding box center [291, 234] width 108 height 18
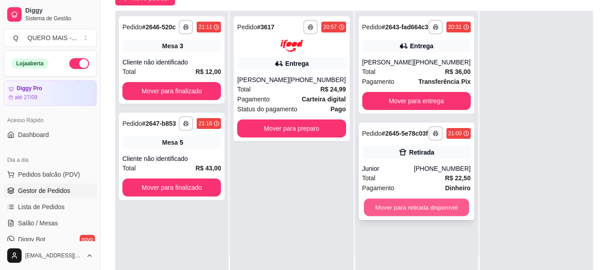
click at [410, 216] on button "Mover para retirada disponível" at bounding box center [416, 207] width 105 height 18
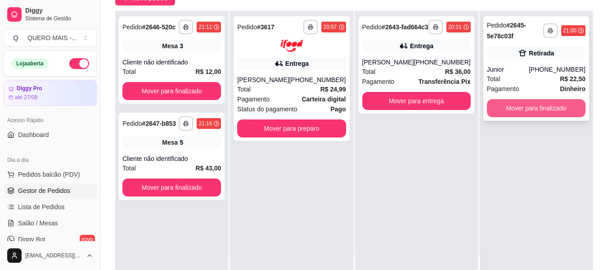
click at [517, 109] on button "Mover para finalizado" at bounding box center [536, 108] width 99 height 18
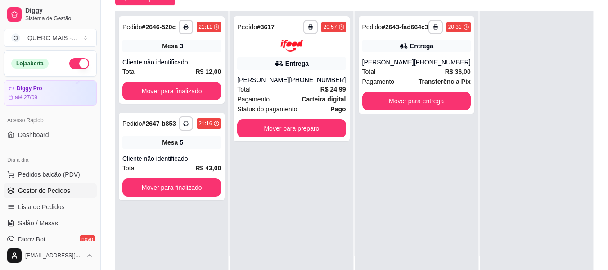
click at [463, 212] on div "**********" at bounding box center [416, 146] width 123 height 270
click at [32, 221] on span "Salão / Mesas" at bounding box center [38, 222] width 40 height 9
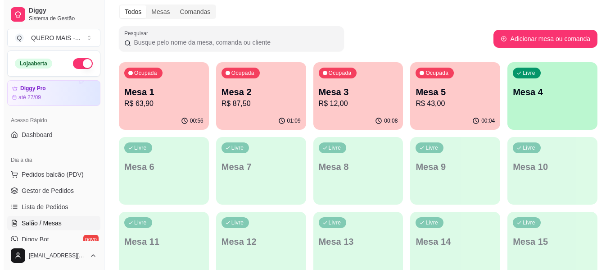
scroll to position [70, 0]
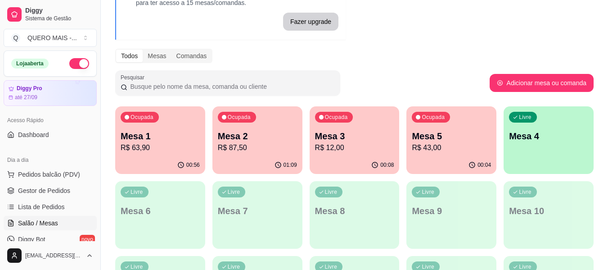
click at [351, 139] on p "Mesa 3" at bounding box center [354, 136] width 79 height 13
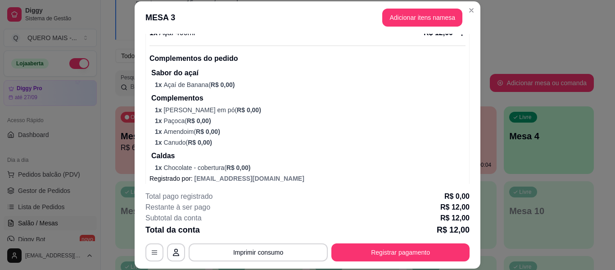
scroll to position [104, 0]
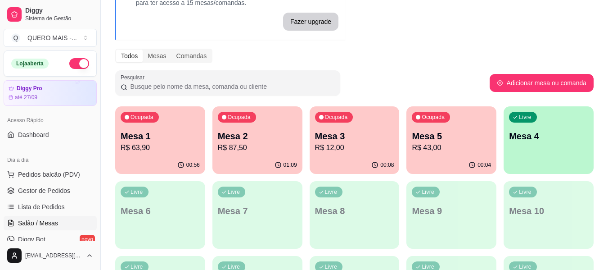
click at [443, 164] on div "00:04" at bounding box center [451, 165] width 90 height 18
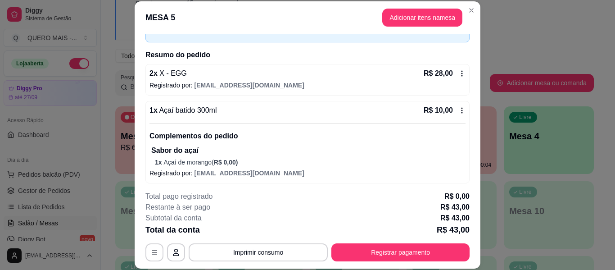
scroll to position [95, 0]
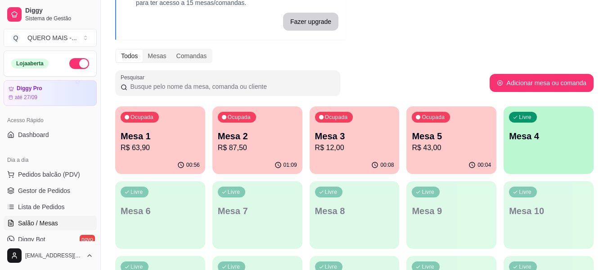
click at [257, 158] on div "01:09" at bounding box center [257, 165] width 90 height 18
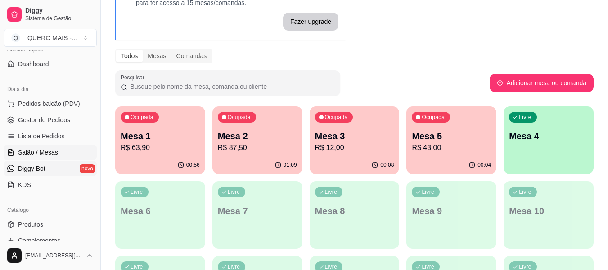
scroll to position [135, 0]
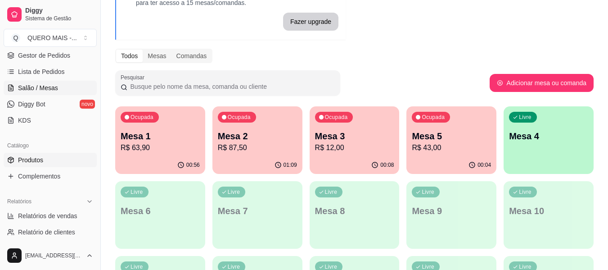
click at [36, 161] on span "Produtos" at bounding box center [30, 159] width 25 height 9
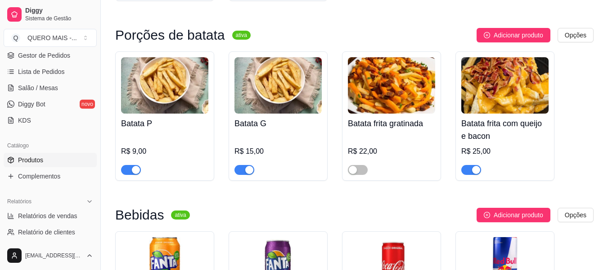
scroll to position [3106, 0]
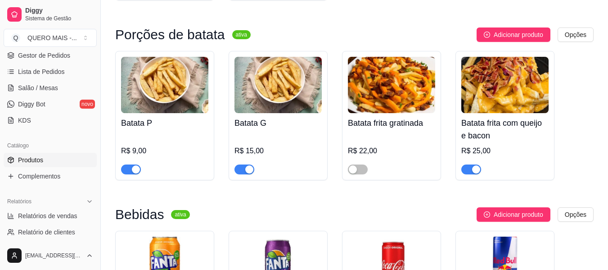
click at [136, 165] on div "button" at bounding box center [136, 169] width 8 height 8
click at [247, 165] on div "button" at bounding box center [249, 169] width 8 height 8
click at [478, 165] on div "button" at bounding box center [476, 169] width 8 height 8
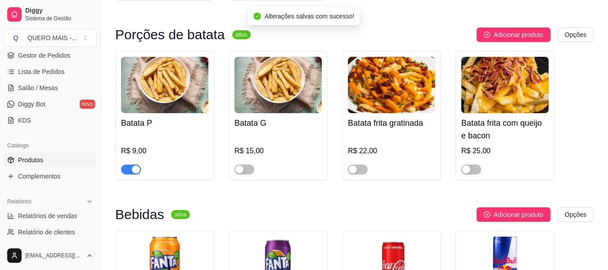
click at [135, 165] on div "button" at bounding box center [136, 169] width 8 height 8
click at [46, 88] on span "Salão / Mesas" at bounding box center [38, 87] width 40 height 9
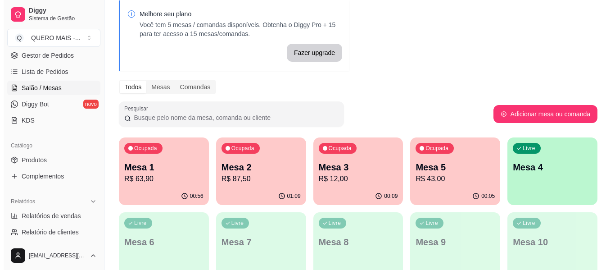
scroll to position [90, 0]
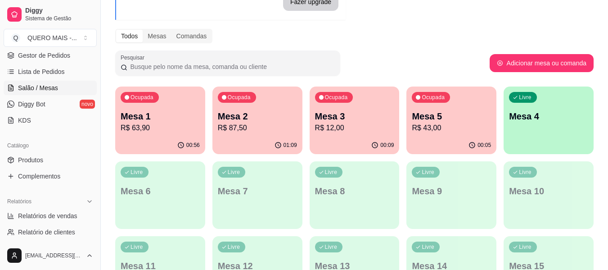
click at [543, 125] on div "Livre Mesa 4" at bounding box center [549, 114] width 90 height 57
click at [459, 42] on div "Todos Mesas Comandas" at bounding box center [354, 36] width 478 height 14
click at [560, 128] on div "Livre Mesa 4" at bounding box center [548, 114] width 87 height 55
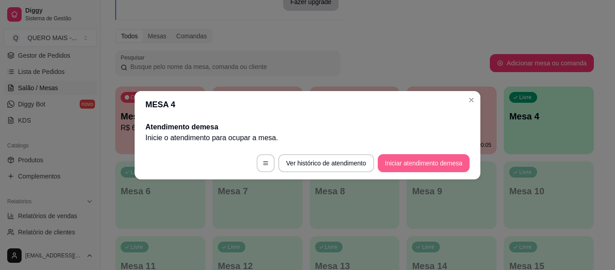
click at [396, 170] on button "Iniciar atendimento de mesa" at bounding box center [424, 163] width 92 height 18
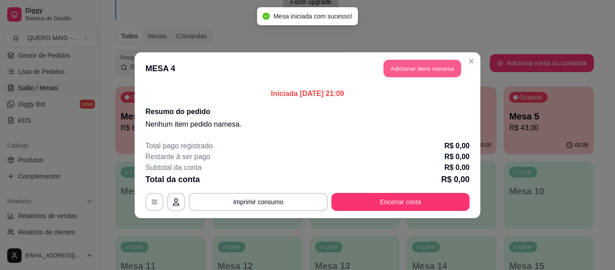
click at [419, 68] on button "Adicionar itens na mesa" at bounding box center [421, 68] width 77 height 18
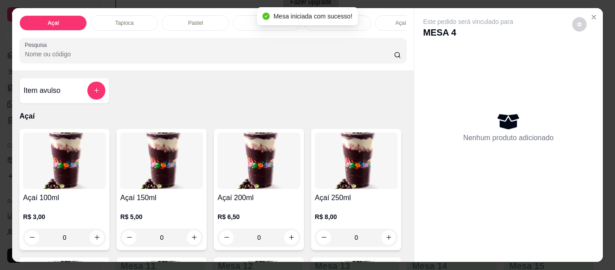
scroll to position [0, 228]
click at [233, 19] on div "Lanches" at bounding box center [252, 22] width 68 height 15
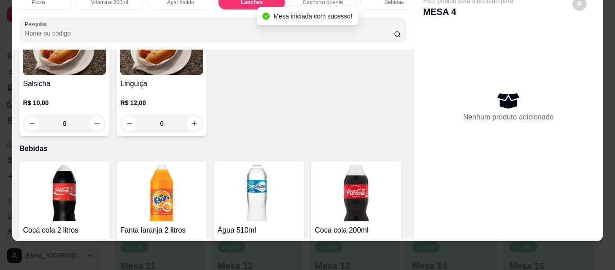
scroll to position [1862, 0]
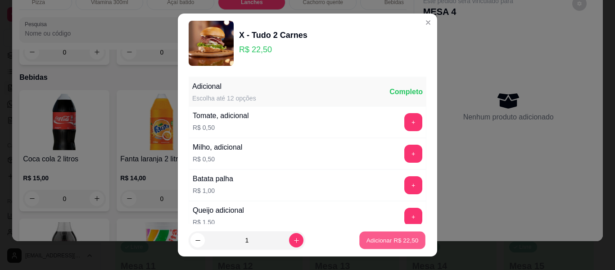
click at [372, 235] on button "Adicionar R$ 22,50" at bounding box center [392, 240] width 66 height 18
type input "1"
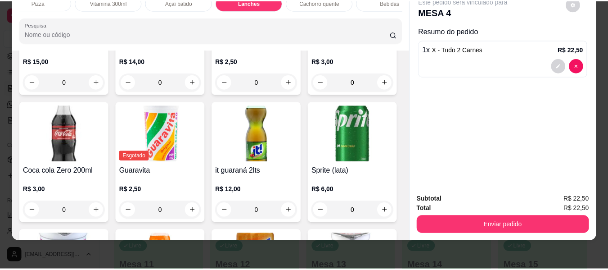
scroll to position [1997, 0]
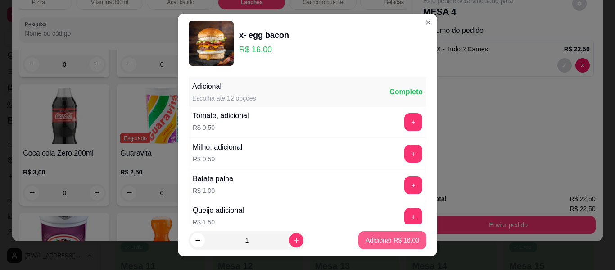
click at [403, 240] on p "Adicionar R$ 16,00" at bounding box center [392, 239] width 54 height 9
type input "1"
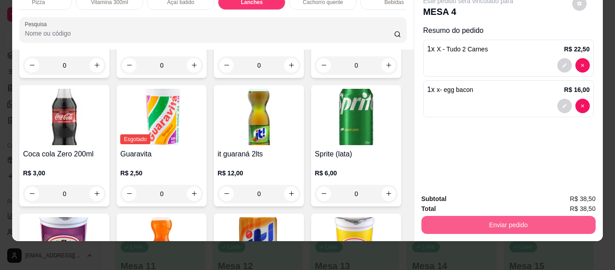
click at [501, 216] on button "Enviar pedido" at bounding box center [508, 225] width 174 height 18
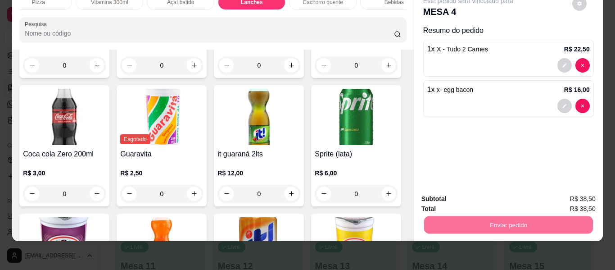
click at [589, 195] on button "Enviar pedido" at bounding box center [571, 195] width 51 height 17
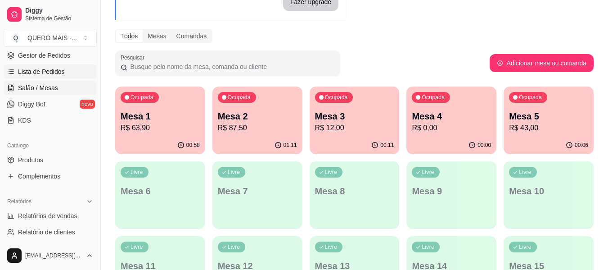
click at [45, 72] on span "Lista de Pedidos" at bounding box center [41, 71] width 47 height 9
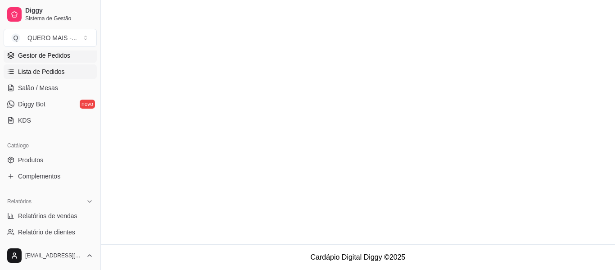
click at [50, 52] on span "Gestor de Pedidos" at bounding box center [44, 55] width 52 height 9
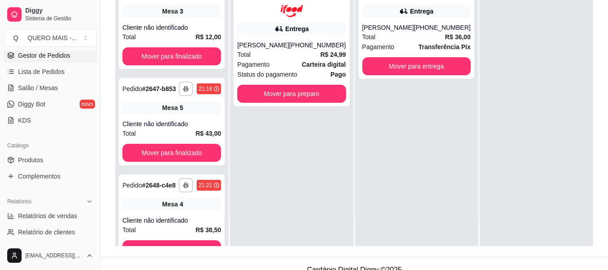
scroll to position [135, 0]
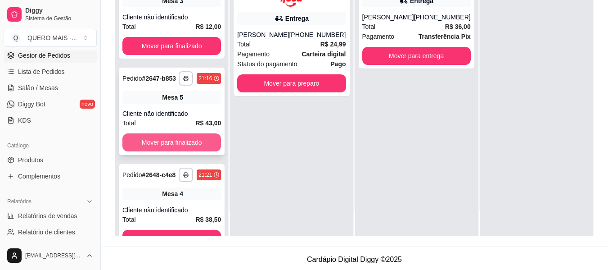
click at [202, 151] on button "Mover para finalizado" at bounding box center [171, 142] width 99 height 18
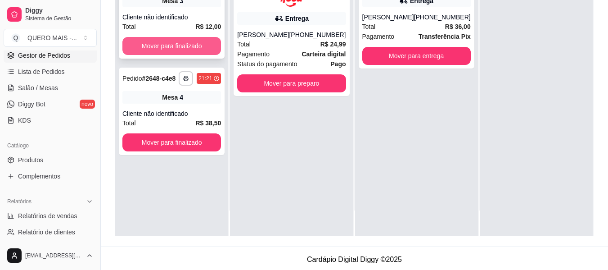
click at [173, 48] on button "Mover para finalizado" at bounding box center [171, 46] width 99 height 18
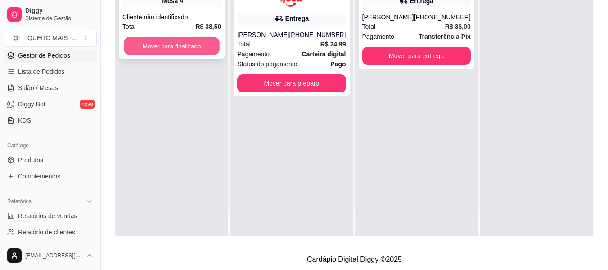
click at [185, 45] on button "Mover para finalizado" at bounding box center [172, 46] width 96 height 18
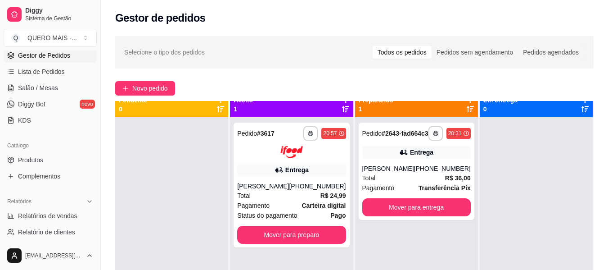
scroll to position [0, 0]
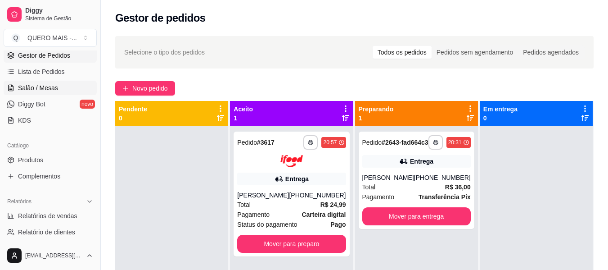
click at [50, 88] on span "Salão / Mesas" at bounding box center [38, 87] width 40 height 9
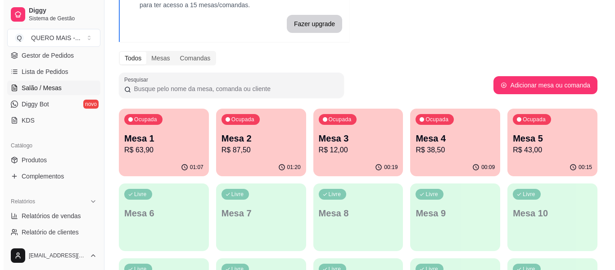
scroll to position [135, 0]
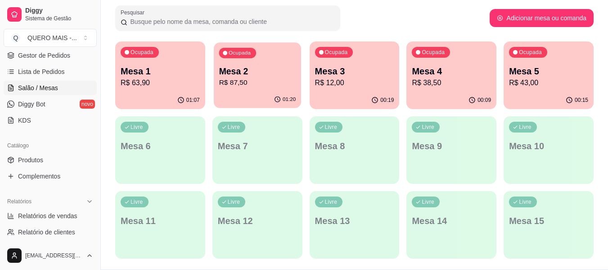
click at [254, 88] on p "R$ 87,50" at bounding box center [257, 82] width 77 height 10
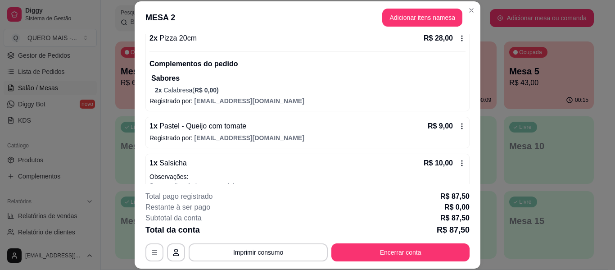
scroll to position [264, 0]
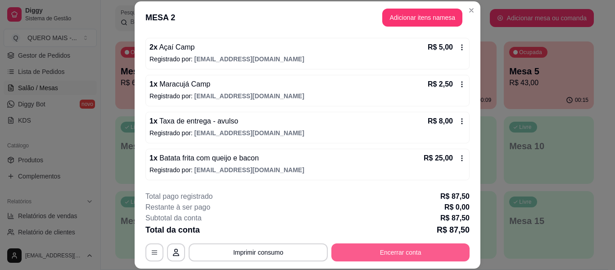
click at [381, 252] on button "Encerrar conta" at bounding box center [400, 252] width 138 height 18
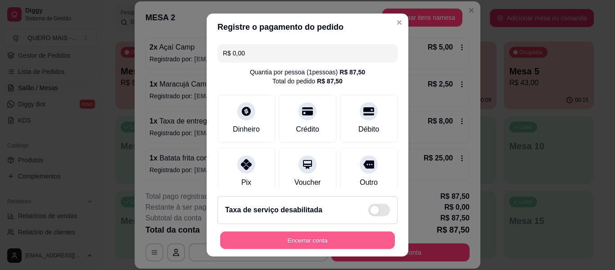
click at [297, 234] on button "Encerrar conta" at bounding box center [307, 240] width 175 height 18
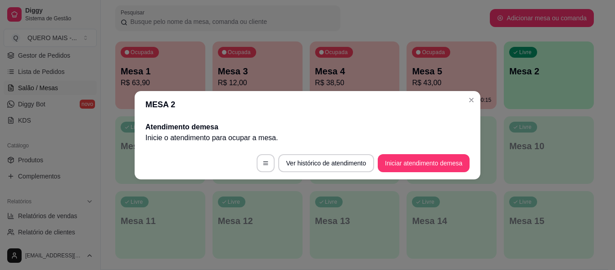
scroll to position [0, 0]
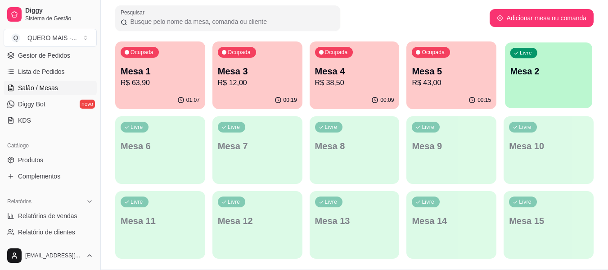
click at [555, 90] on div "Livre Mesa 2" at bounding box center [548, 69] width 87 height 55
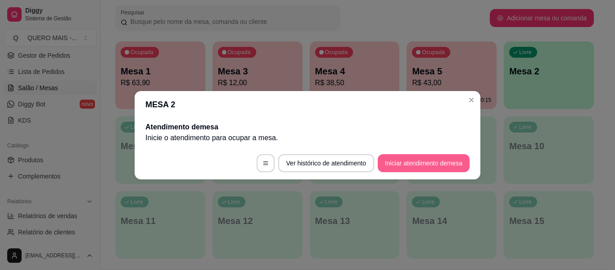
click at [424, 158] on button "Iniciar atendimento de mesa" at bounding box center [424, 163] width 92 height 18
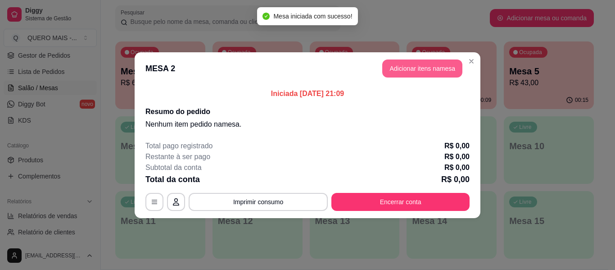
click at [423, 70] on button "Adicionar itens na mesa" at bounding box center [422, 68] width 80 height 18
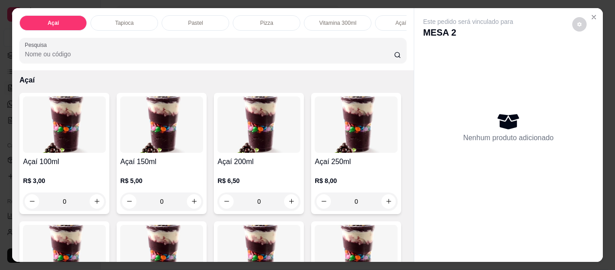
scroll to position [45, 0]
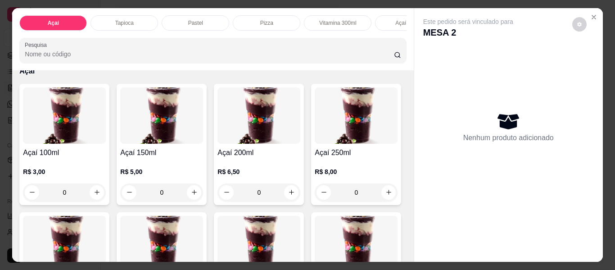
click at [289, 194] on div "0" at bounding box center [258, 192] width 83 height 18
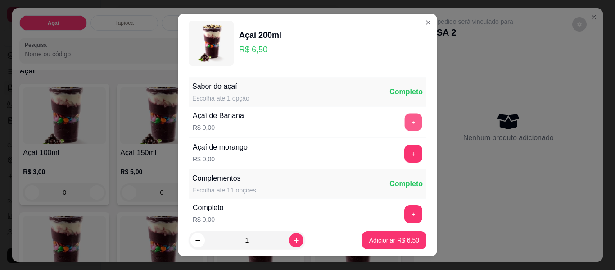
click at [405, 123] on button "+" at bounding box center [414, 122] width 18 height 18
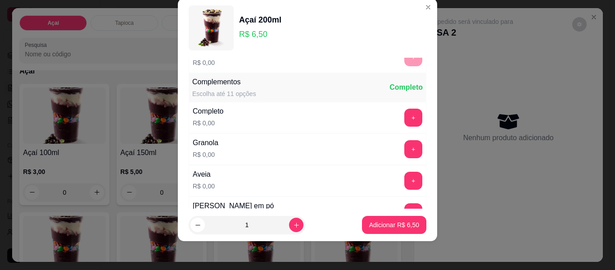
scroll to position [96, 0]
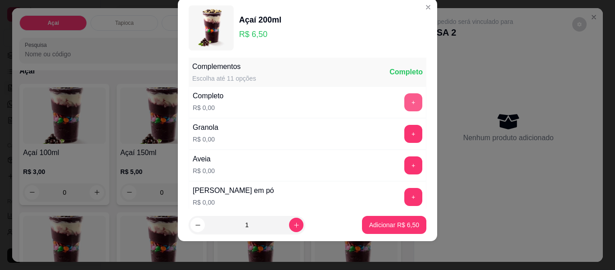
click at [404, 99] on button "+" at bounding box center [413, 102] width 18 height 18
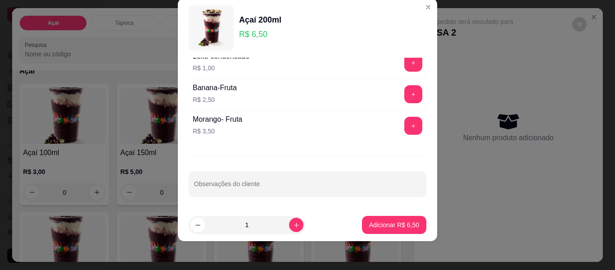
scroll to position [824, 0]
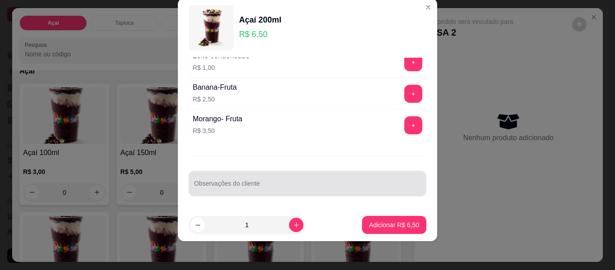
click at [318, 180] on div at bounding box center [307, 183] width 227 height 18
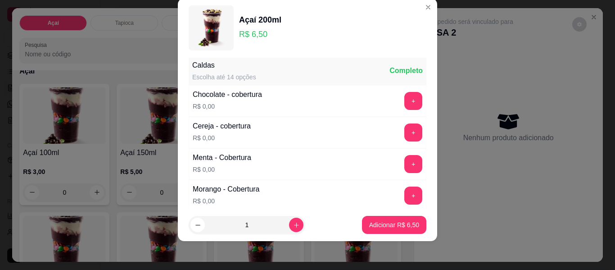
scroll to position [464, 0]
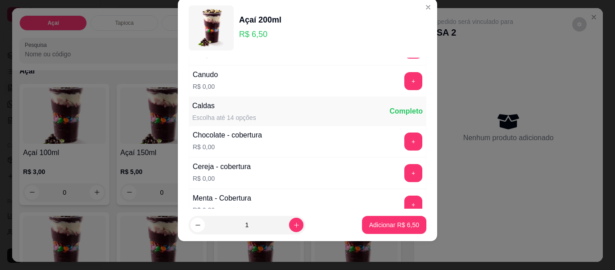
type input "sem granola"
click at [405, 140] on button "+" at bounding box center [414, 142] width 18 height 18
click at [404, 201] on button "+" at bounding box center [413, 204] width 18 height 18
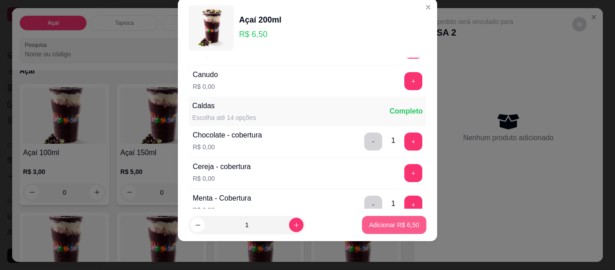
click at [384, 221] on p "Adicionar R$ 6,50" at bounding box center [394, 224] width 50 height 9
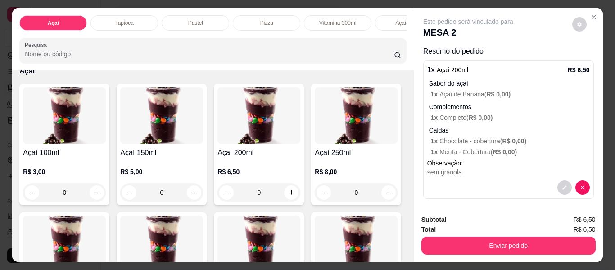
scroll to position [180, 0]
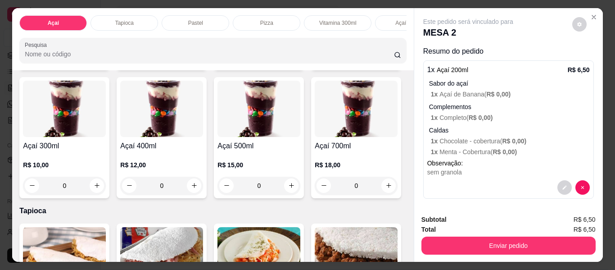
click at [203, 187] on div "0" at bounding box center [161, 185] width 83 height 18
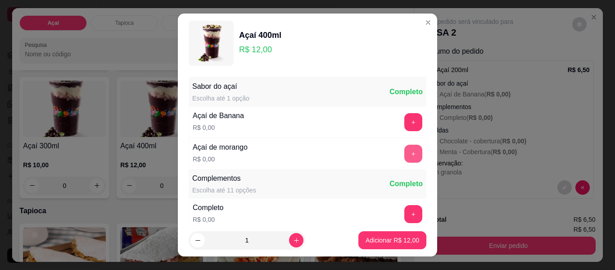
click at [404, 150] on button "+" at bounding box center [413, 153] width 18 height 18
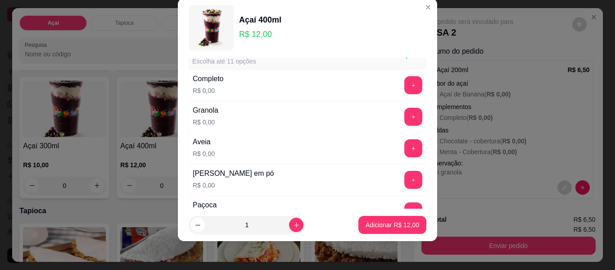
scroll to position [141, 0]
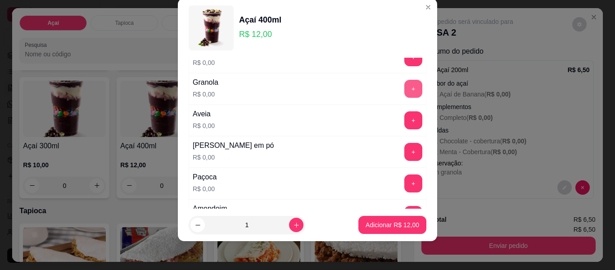
click at [404, 90] on button "+" at bounding box center [413, 89] width 18 height 18
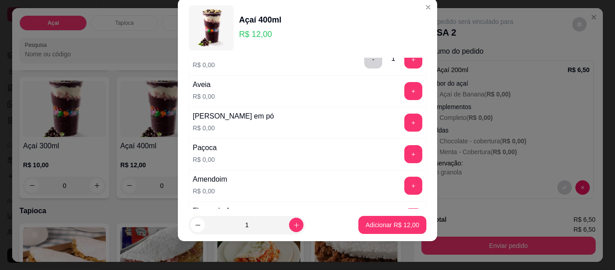
scroll to position [186, 0]
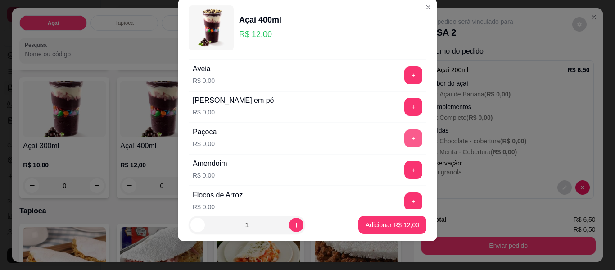
click at [404, 141] on button "+" at bounding box center [413, 138] width 18 height 18
click at [404, 172] on button "+" at bounding box center [413, 170] width 18 height 18
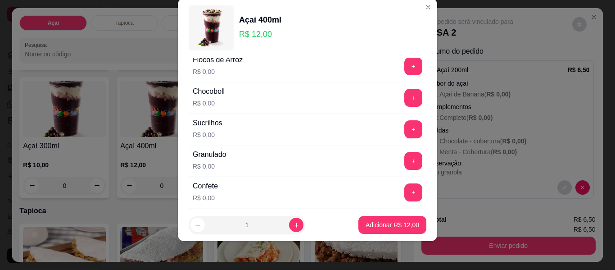
scroll to position [366, 0]
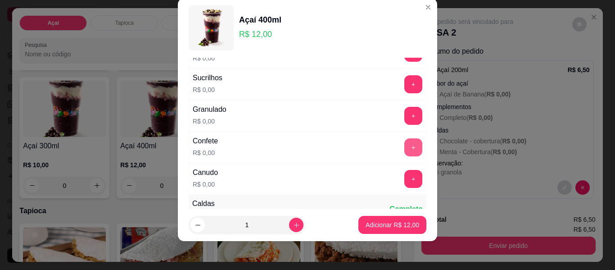
click at [404, 144] on button "+" at bounding box center [413, 147] width 18 height 18
click at [404, 177] on button "+" at bounding box center [413, 179] width 18 height 18
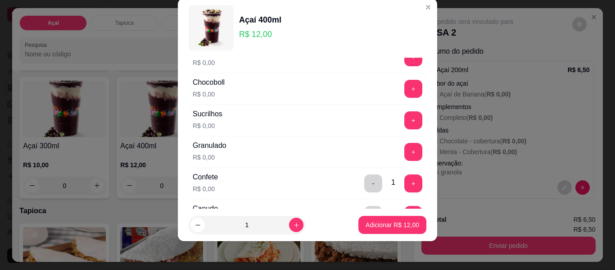
scroll to position [321, 0]
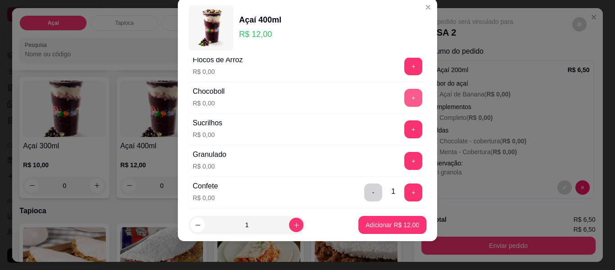
click at [404, 102] on button "+" at bounding box center [413, 98] width 18 height 18
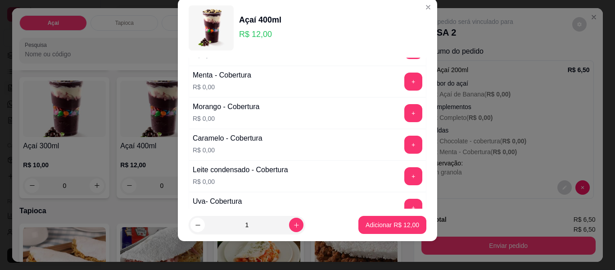
scroll to position [591, 0]
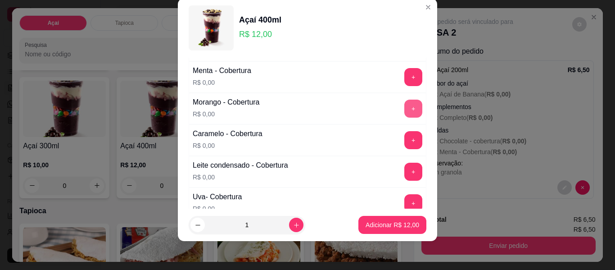
click at [404, 106] on button "+" at bounding box center [413, 108] width 18 height 18
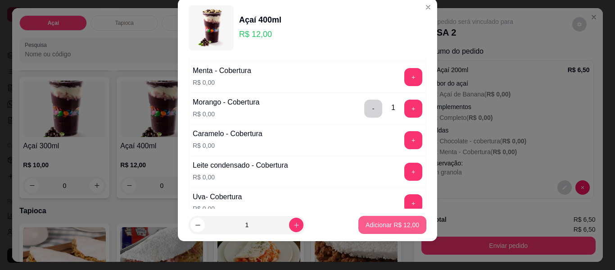
click at [370, 224] on p "Adicionar R$ 12,00" at bounding box center [392, 224] width 54 height 9
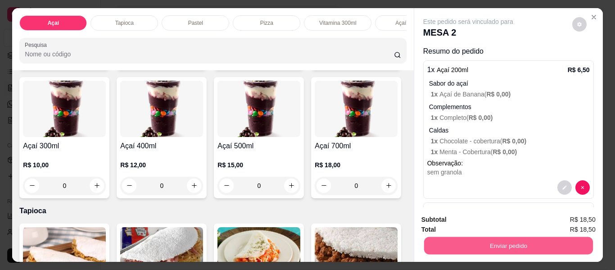
click at [509, 247] on button "Enviar pedido" at bounding box center [508, 246] width 169 height 18
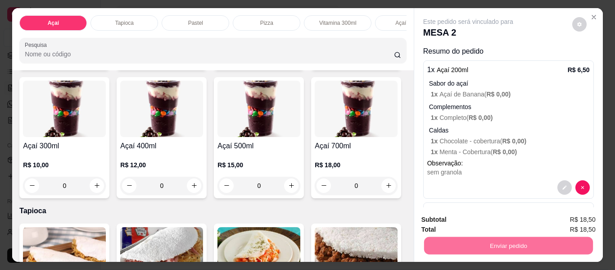
click at [560, 224] on button "Enviar pedido" at bounding box center [571, 220] width 51 height 17
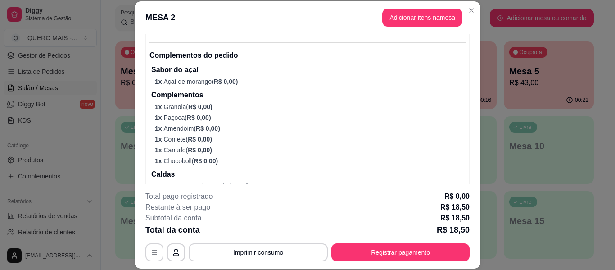
scroll to position [296, 0]
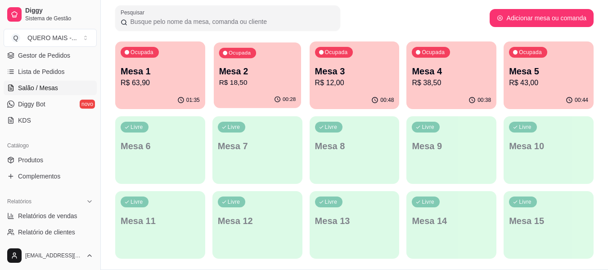
click at [234, 93] on div "00:28" at bounding box center [257, 99] width 87 height 17
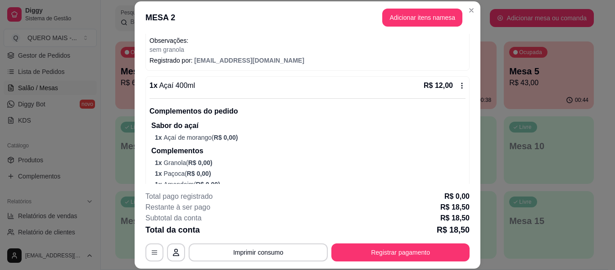
scroll to position [225, 0]
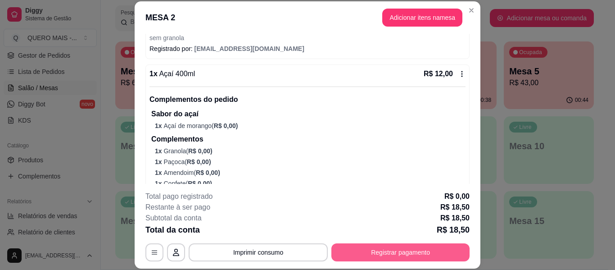
click at [402, 250] on button "Registrar pagamento" at bounding box center [400, 252] width 138 height 18
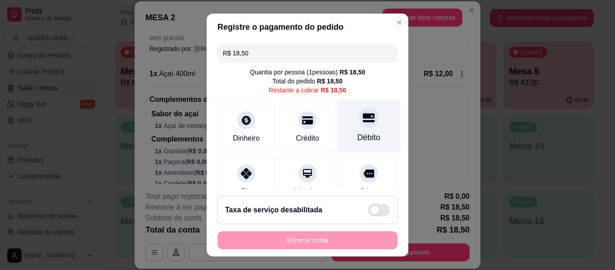
click at [363, 123] on icon at bounding box center [369, 118] width 12 height 12
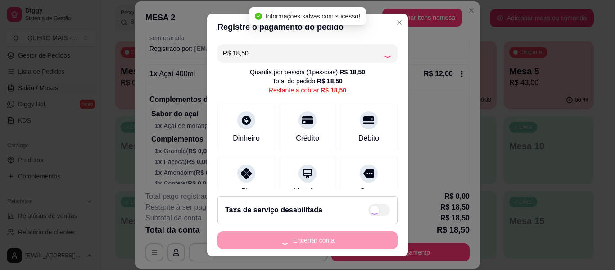
type input "R$ 0,00"
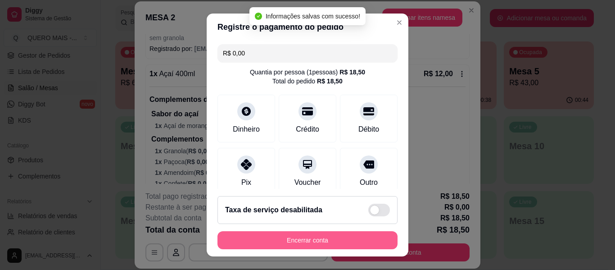
click at [302, 242] on button "Encerrar conta" at bounding box center [307, 240] width 180 height 18
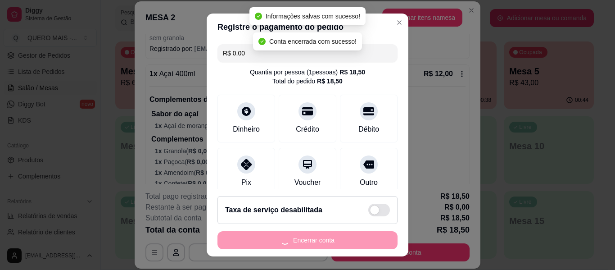
scroll to position [0, 0]
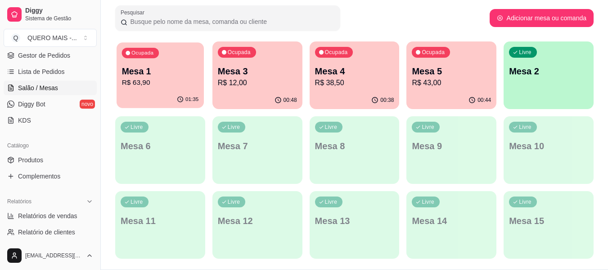
click at [149, 91] on div "Ocupada Mesa 1 R$ 63,90" at bounding box center [160, 66] width 87 height 49
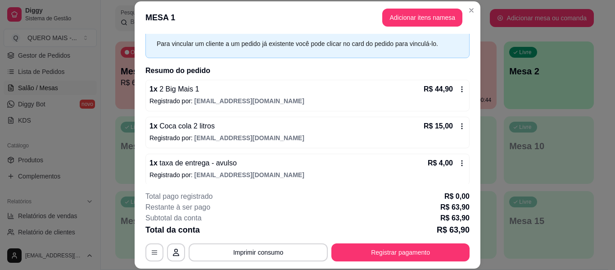
scroll to position [44, 0]
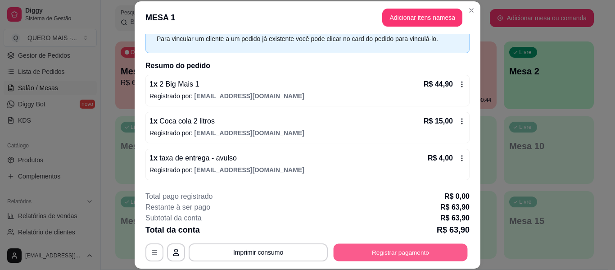
click at [373, 250] on button "Registrar pagamento" at bounding box center [401, 252] width 134 height 18
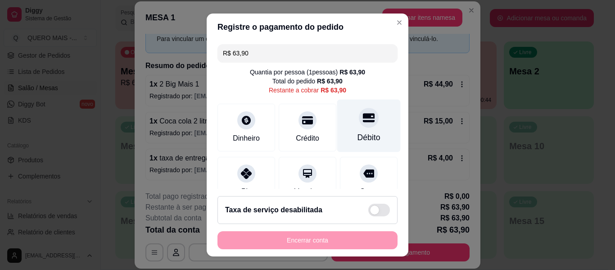
click at [363, 123] on icon at bounding box center [369, 118] width 12 height 12
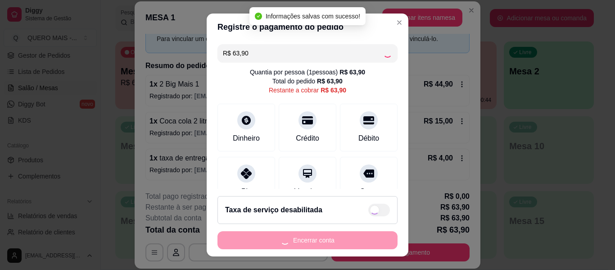
type input "R$ 0,00"
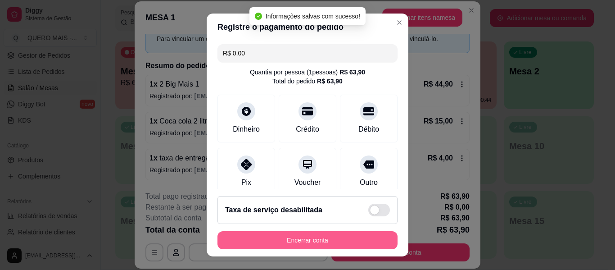
click at [289, 243] on button "Encerrar conta" at bounding box center [307, 240] width 180 height 18
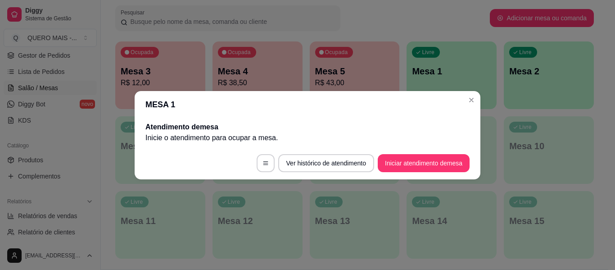
scroll to position [0, 0]
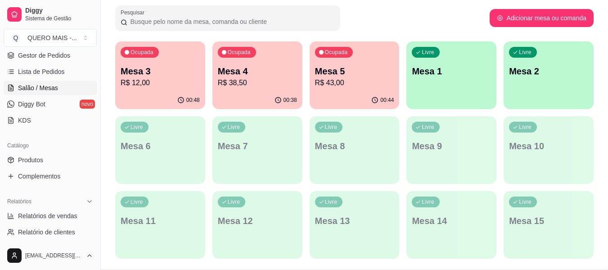
click at [136, 95] on div "00:48" at bounding box center [160, 100] width 90 height 18
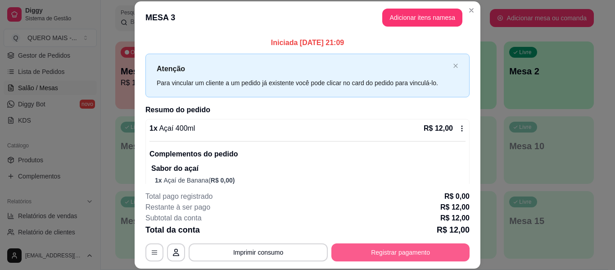
click at [354, 253] on button "Registrar pagamento" at bounding box center [400, 252] width 138 height 18
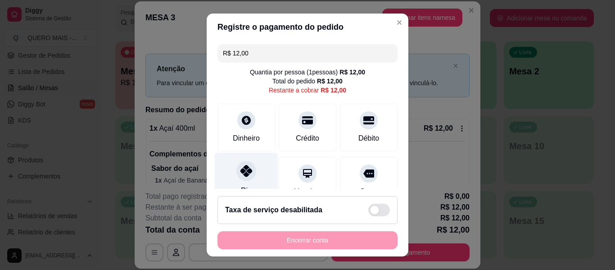
click at [240, 173] on icon at bounding box center [246, 171] width 12 height 12
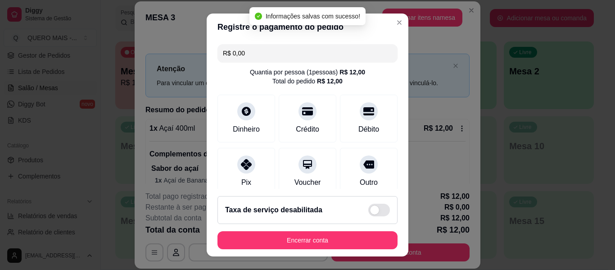
type input "R$ 0,00"
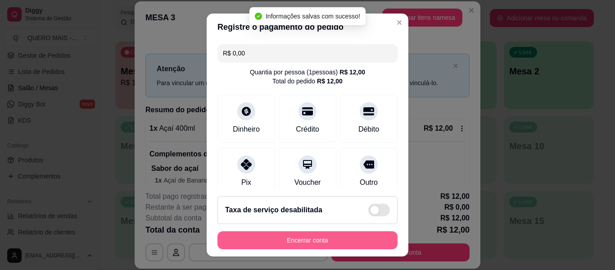
click at [269, 241] on button "Encerrar conta" at bounding box center [307, 240] width 180 height 18
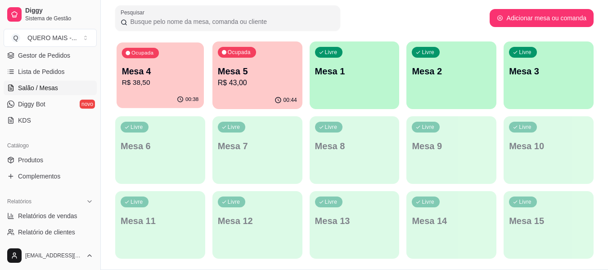
click at [146, 87] on p "R$ 38,50" at bounding box center [160, 82] width 77 height 10
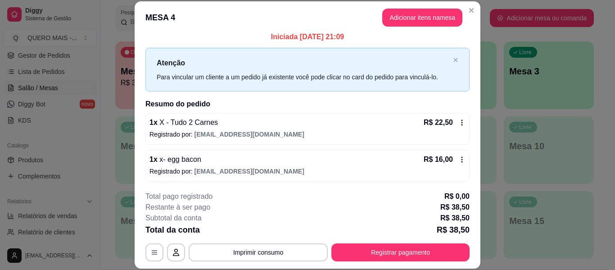
scroll to position [7, 0]
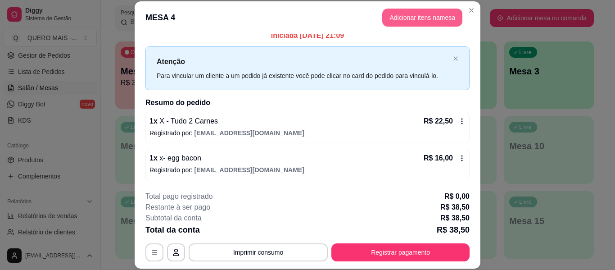
click at [393, 17] on button "Adicionar itens na mesa" at bounding box center [422, 18] width 80 height 18
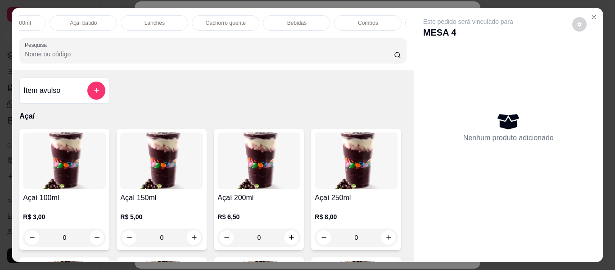
scroll to position [0, 392]
click at [214, 19] on div "Bebidas" at bounding box center [230, 22] width 68 height 15
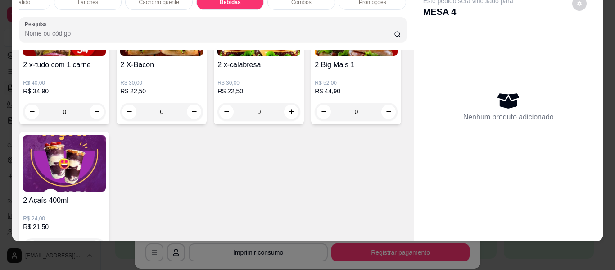
scroll to position [2539, 0]
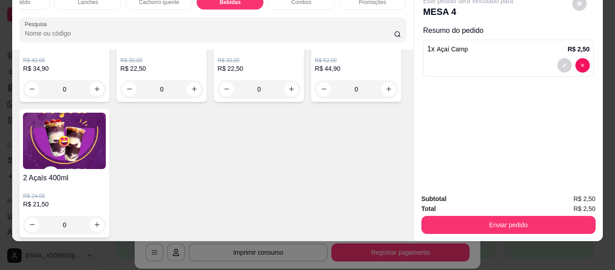
type input "2"
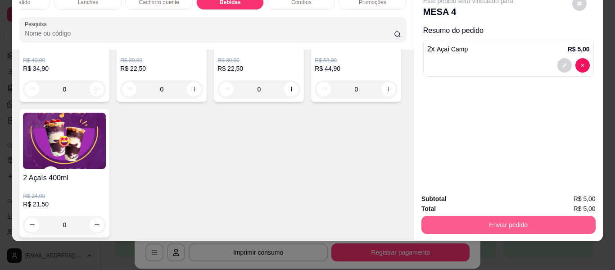
click at [477, 217] on button "Enviar pedido" at bounding box center [508, 225] width 174 height 18
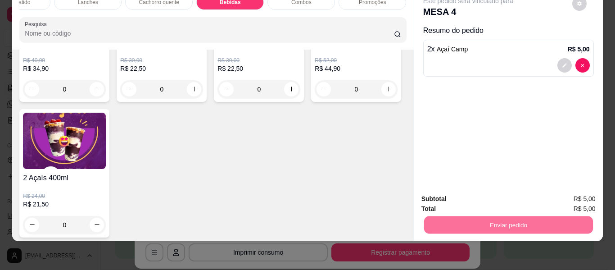
click at [563, 197] on button "Enviar pedido" at bounding box center [571, 195] width 51 height 17
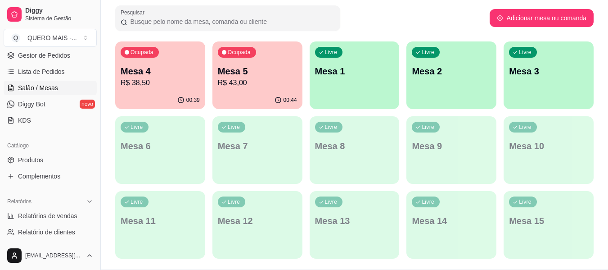
click at [271, 79] on p "R$ 43,00" at bounding box center [257, 82] width 79 height 11
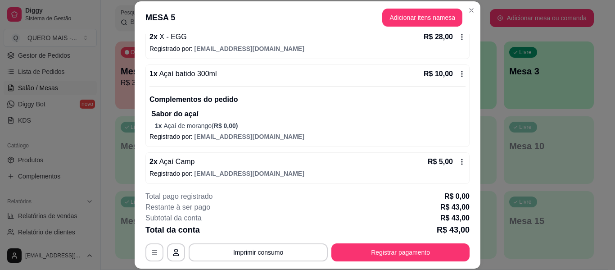
scroll to position [95, 0]
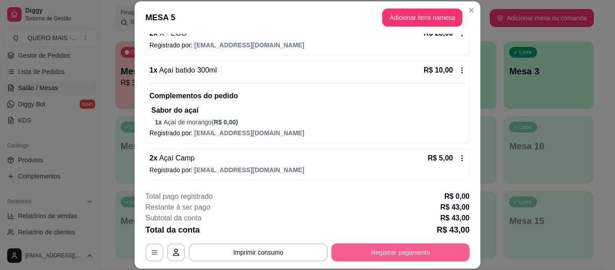
click at [382, 260] on button "Registrar pagamento" at bounding box center [400, 252] width 138 height 18
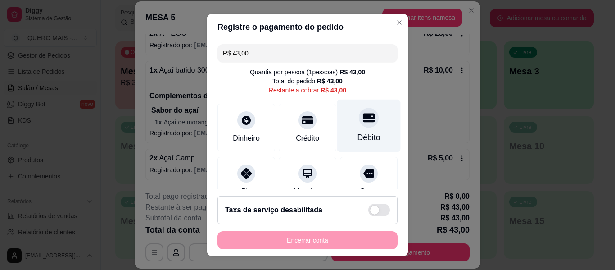
click at [363, 122] on icon at bounding box center [369, 118] width 12 height 12
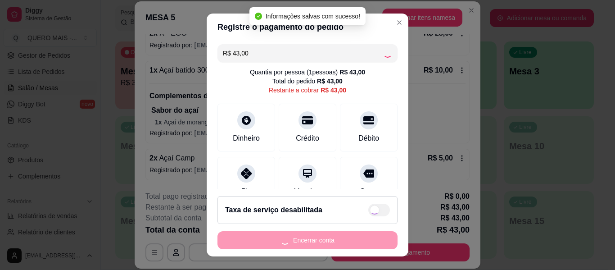
type input "R$ 0,00"
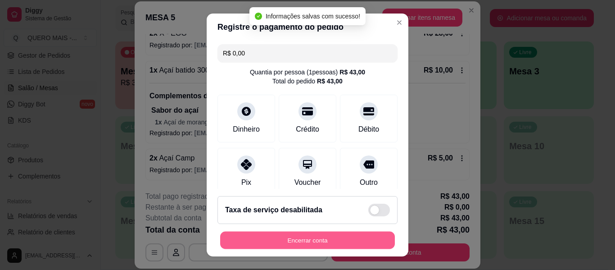
click at [305, 241] on button "Encerrar conta" at bounding box center [307, 240] width 175 height 18
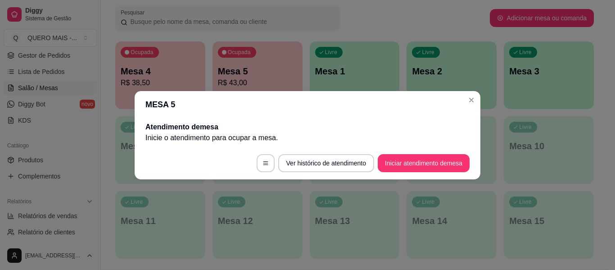
scroll to position [0, 0]
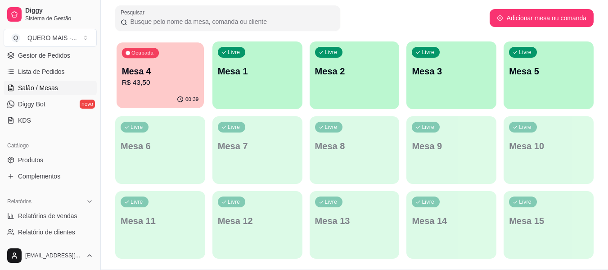
click at [145, 83] on p "R$ 43,50" at bounding box center [160, 82] width 77 height 10
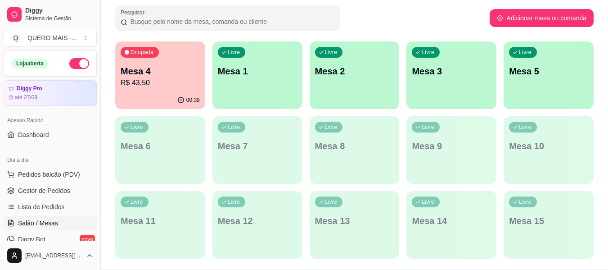
click at [174, 90] on div "Ocupada Mesa 4 R$ 43,50" at bounding box center [160, 66] width 90 height 50
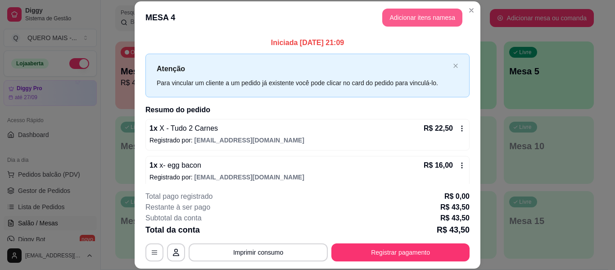
click at [399, 9] on button "Adicionar itens na mesa" at bounding box center [422, 18] width 80 height 18
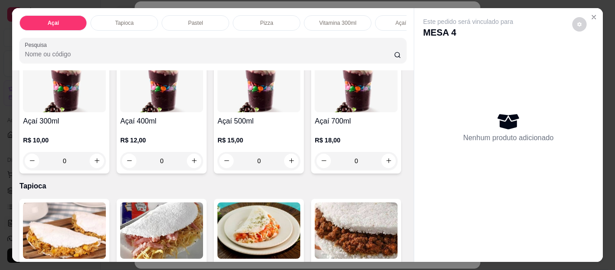
scroll to position [225, 0]
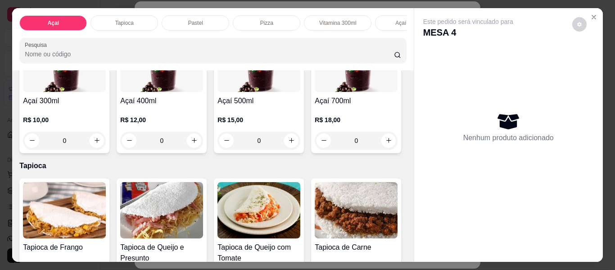
click at [203, 141] on div "0" at bounding box center [161, 140] width 83 height 18
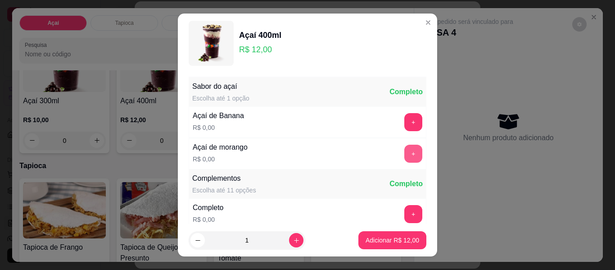
click at [404, 152] on button "+" at bounding box center [413, 153] width 18 height 18
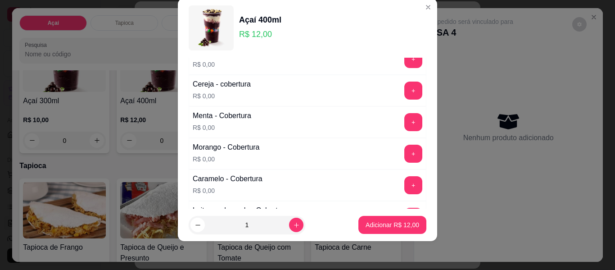
scroll to position [591, 0]
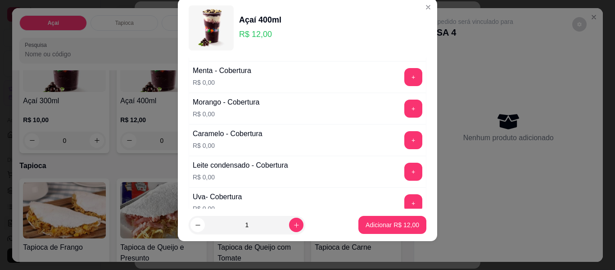
click at [404, 173] on button "+" at bounding box center [413, 171] width 18 height 18
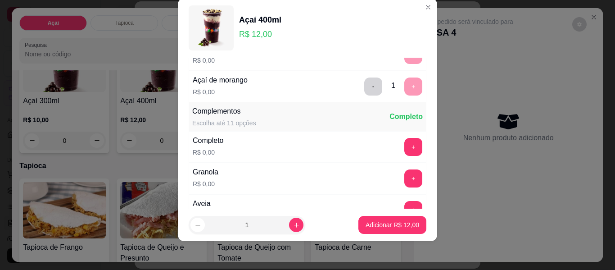
scroll to position [51, 0]
click at [404, 147] on button "+" at bounding box center [413, 147] width 18 height 18
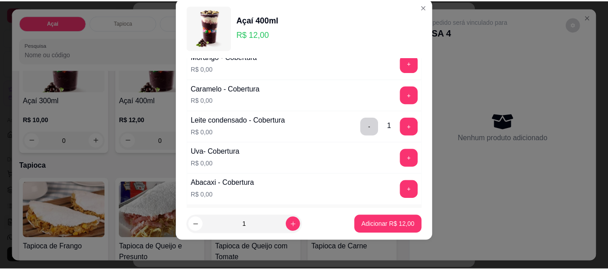
scroll to position [824, 0]
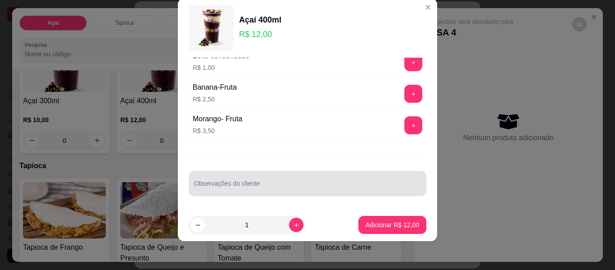
click at [343, 186] on input "Observações do cliente" at bounding box center [307, 186] width 227 height 9
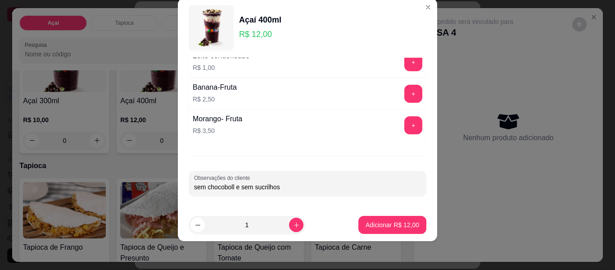
type input "sem chocoboll e sem sucrilhos"
click at [376, 222] on p "Adicionar R$ 12,00" at bounding box center [392, 224] width 52 height 9
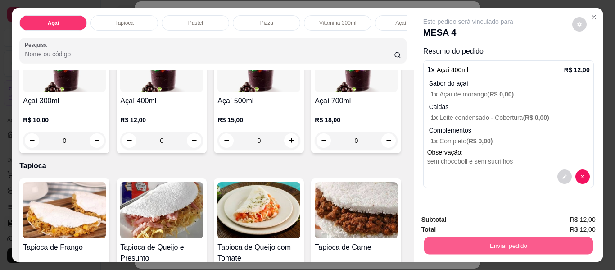
click at [546, 243] on button "Enviar pedido" at bounding box center [508, 246] width 169 height 18
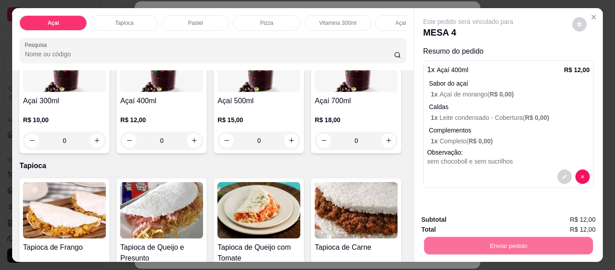
click at [576, 219] on button "Enviar pedido" at bounding box center [571, 219] width 51 height 17
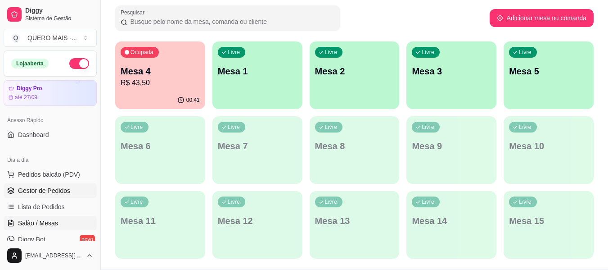
click at [47, 194] on span "Gestor de Pedidos" at bounding box center [44, 190] width 52 height 9
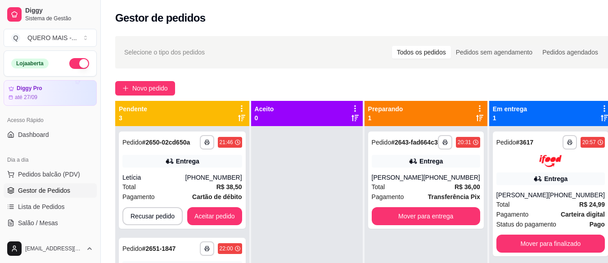
click at [339, 74] on div "**********" at bounding box center [364, 203] width 527 height 344
click at [220, 217] on button "Aceitar pedido" at bounding box center [214, 216] width 55 height 18
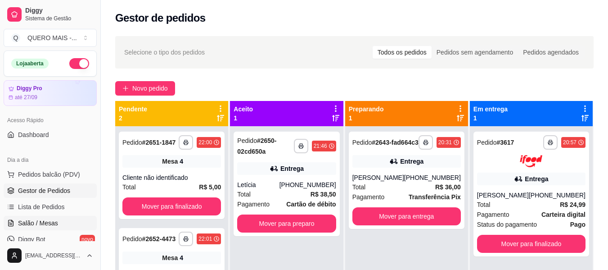
click at [62, 219] on link "Salão / Mesas" at bounding box center [50, 223] width 93 height 14
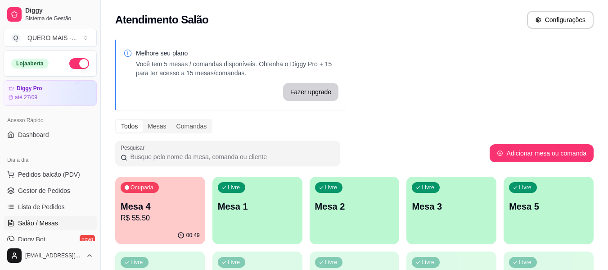
click at [176, 215] on p "R$ 55,50" at bounding box center [160, 217] width 79 height 11
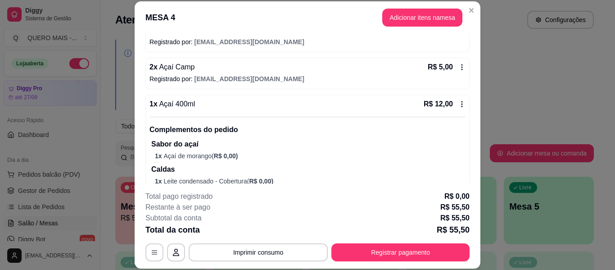
scroll to position [204, 0]
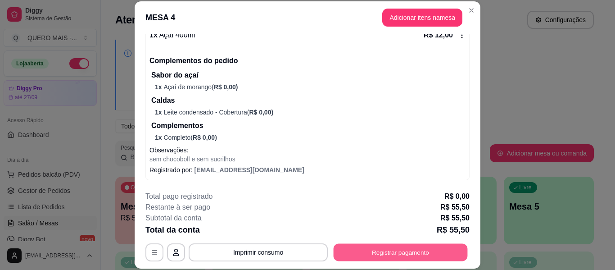
click at [364, 250] on button "Registrar pagamento" at bounding box center [401, 252] width 134 height 18
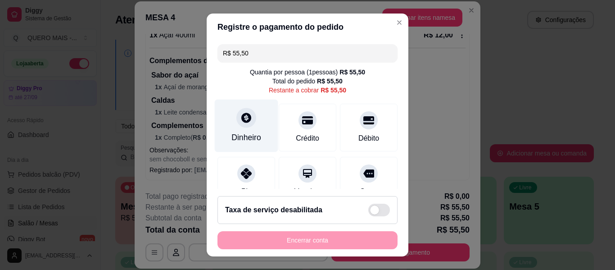
click at [240, 117] on icon at bounding box center [246, 118] width 12 height 12
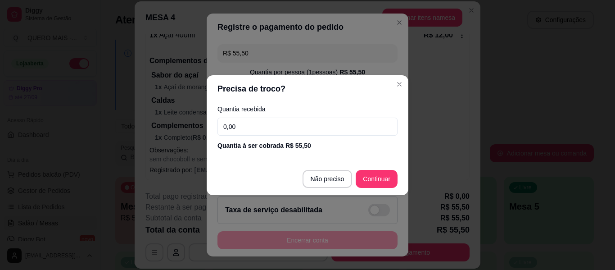
click at [259, 128] on input "0,00" at bounding box center [307, 126] width 180 height 18
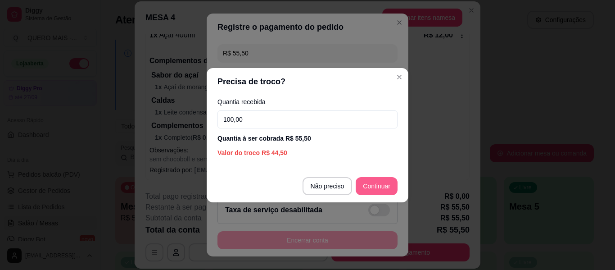
type input "100,00"
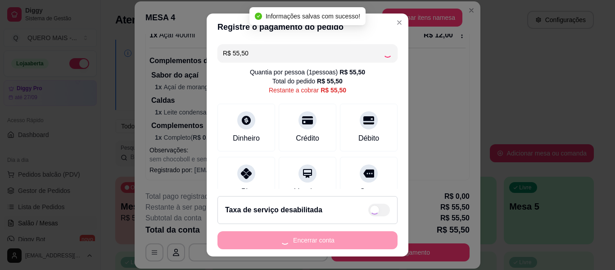
type input "R$ 0,00"
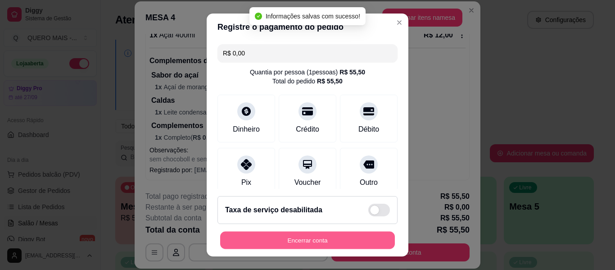
click at [332, 235] on button "Encerrar conta" at bounding box center [307, 240] width 175 height 18
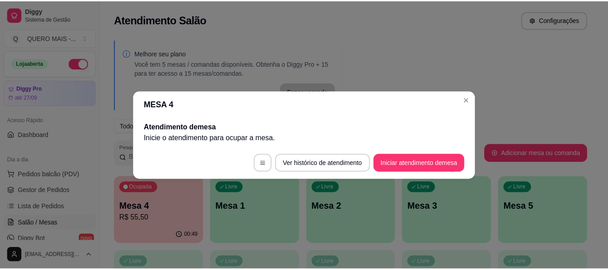
scroll to position [0, 0]
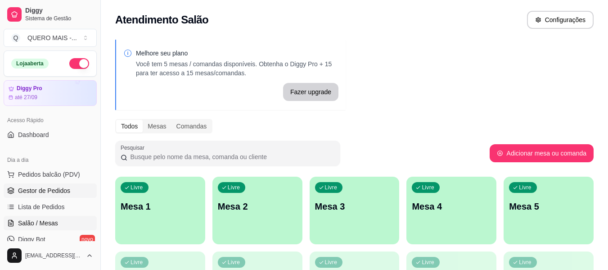
click at [29, 194] on span "Gestor de Pedidos" at bounding box center [44, 190] width 52 height 9
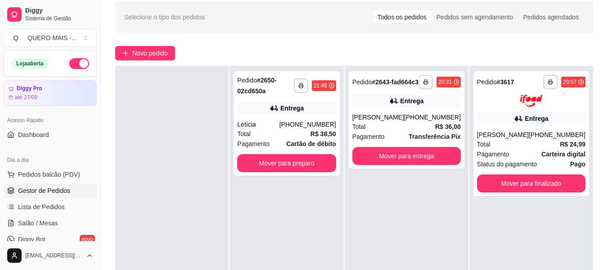
scroll to position [45, 0]
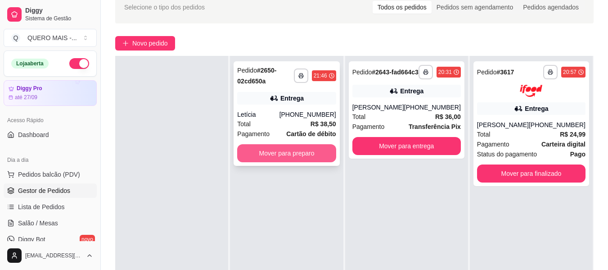
click at [316, 154] on button "Mover para preparo" at bounding box center [286, 153] width 99 height 18
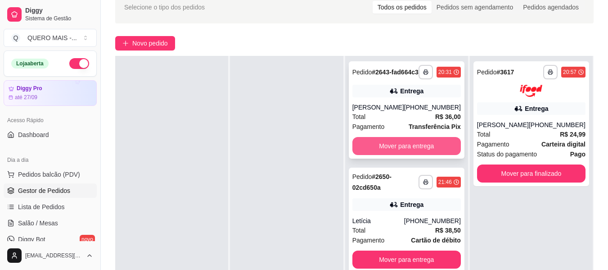
click at [397, 153] on button "Mover para entrega" at bounding box center [406, 146] width 108 height 18
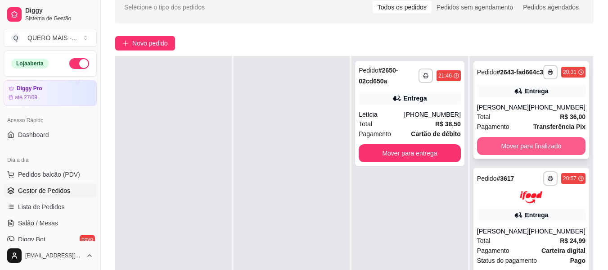
click at [519, 150] on button "Mover para finalizado" at bounding box center [531, 146] width 108 height 18
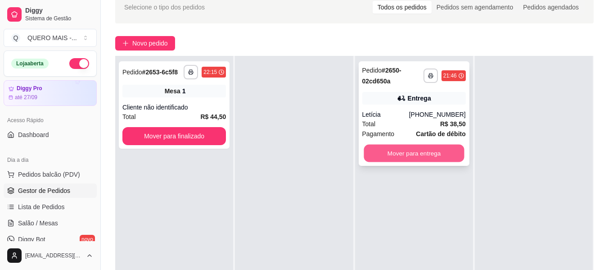
click at [389, 152] on button "Mover para entrega" at bounding box center [414, 153] width 100 height 18
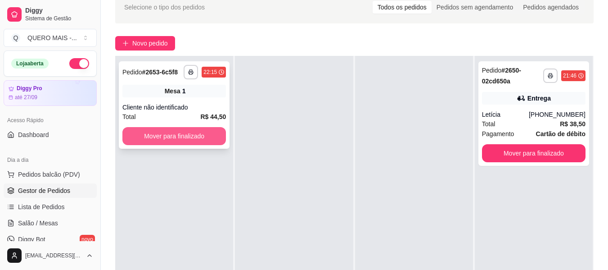
click at [137, 136] on button "Mover para finalizado" at bounding box center [174, 136] width 104 height 18
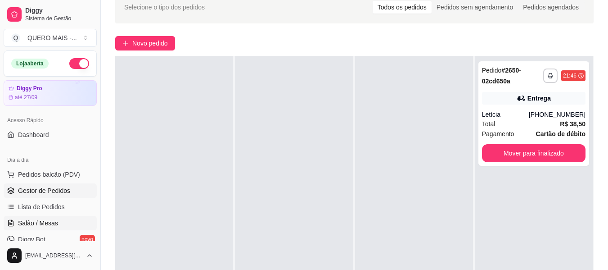
click at [55, 221] on span "Salão / Mesas" at bounding box center [38, 222] width 40 height 9
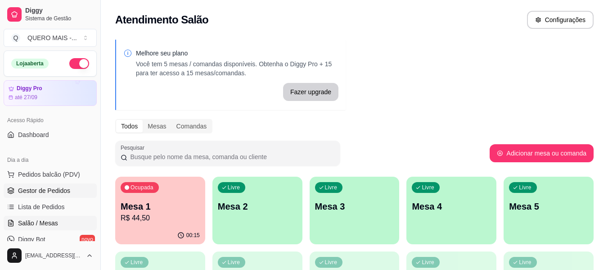
drag, startPoint x: 42, startPoint y: 192, endPoint x: 64, endPoint y: 187, distance: 22.7
click at [43, 192] on span "Gestor de Pedidos" at bounding box center [44, 190] width 52 height 9
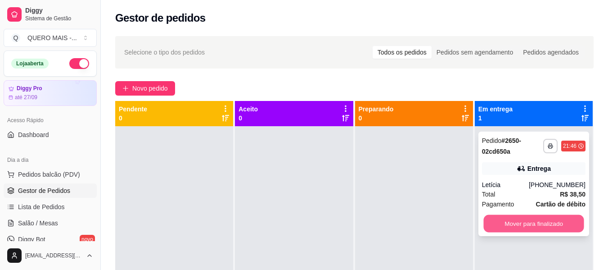
click at [498, 222] on button "Mover para finalizado" at bounding box center [533, 224] width 100 height 18
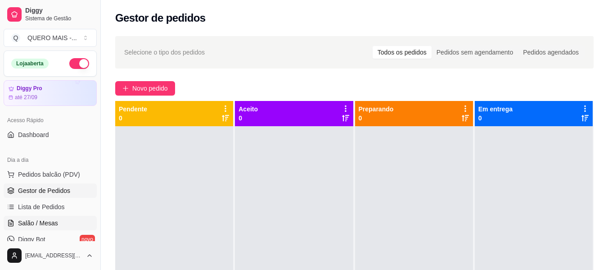
click at [50, 221] on span "Salão / Mesas" at bounding box center [38, 222] width 40 height 9
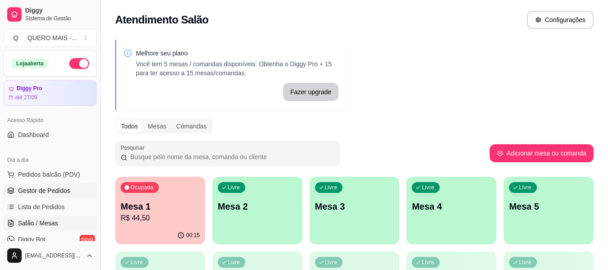
click at [73, 187] on link "Gestor de Pedidos" at bounding box center [50, 190] width 93 height 14
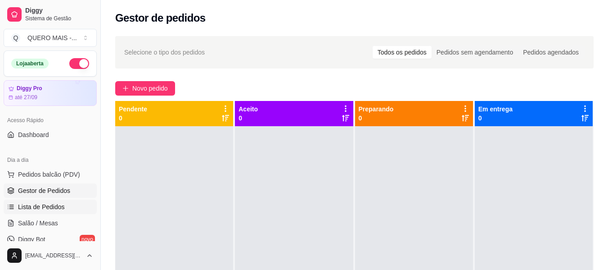
click at [56, 207] on span "Lista de Pedidos" at bounding box center [41, 206] width 47 height 9
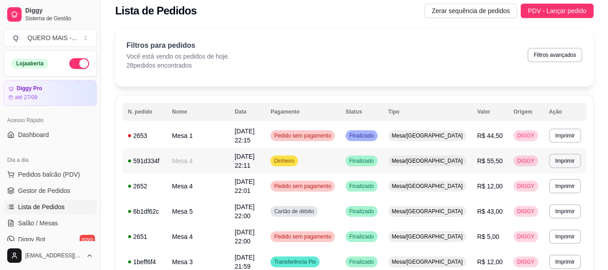
scroll to position [90, 0]
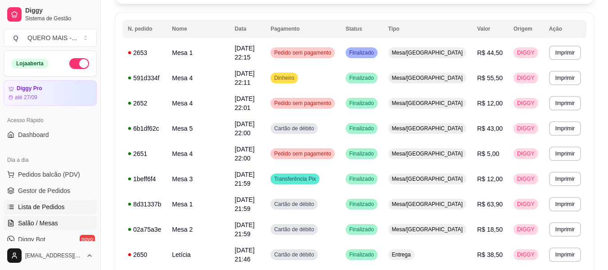
click at [59, 222] on link "Salão / Mesas" at bounding box center [50, 223] width 93 height 14
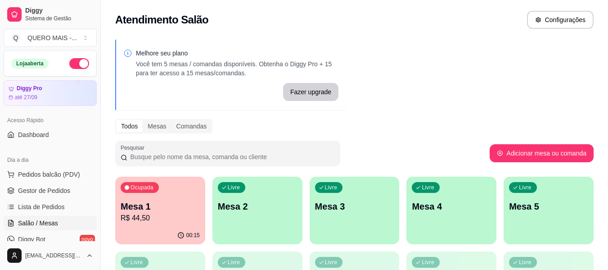
click at [247, 213] on div "Livre Mesa 2" at bounding box center [257, 204] width 90 height 57
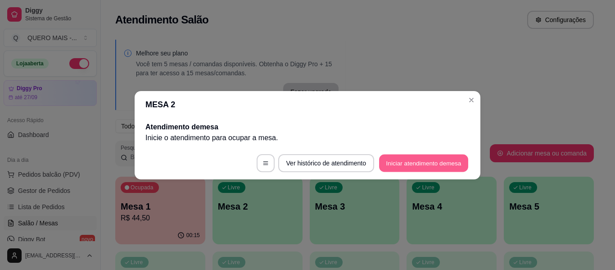
click at [385, 162] on button "Iniciar atendimento de mesa" at bounding box center [423, 163] width 89 height 18
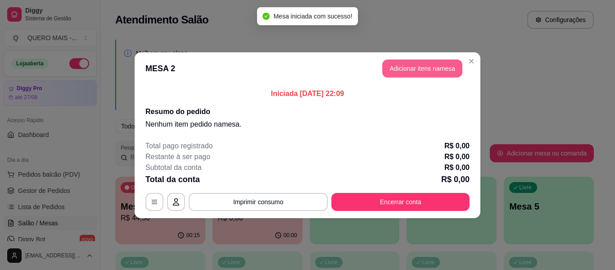
click at [410, 72] on button "Adicionar itens na mesa" at bounding box center [422, 68] width 80 height 18
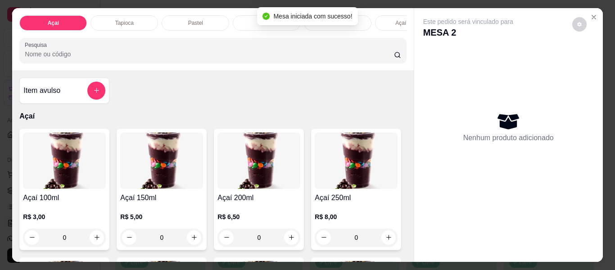
click at [189, 19] on p "Pastel" at bounding box center [195, 22] width 15 height 7
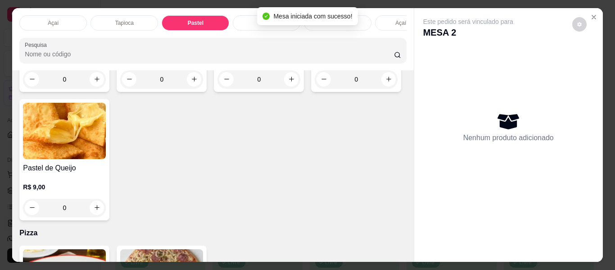
scroll to position [24, 0]
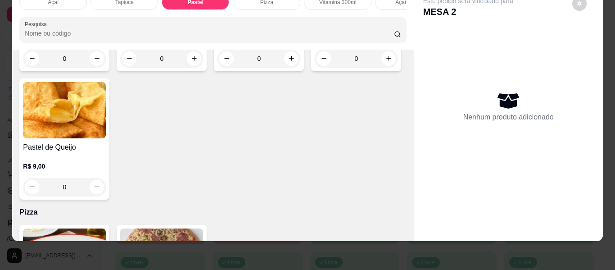
click at [94, 68] on div "0" at bounding box center [64, 59] width 83 height 18
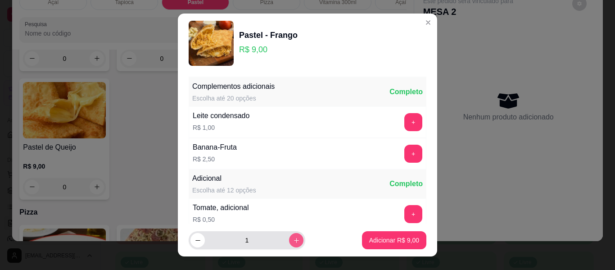
click at [293, 237] on icon "increase-product-quantity" at bounding box center [296, 240] width 7 height 7
type input "5"
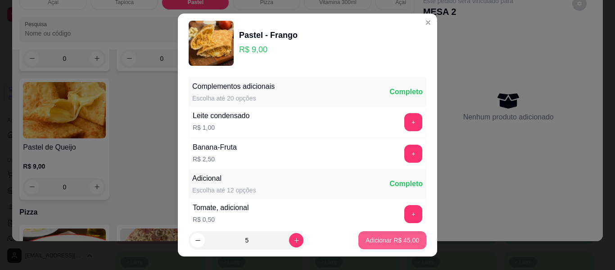
click at [365, 241] on p "Adicionar R$ 45,00" at bounding box center [392, 239] width 54 height 9
type input "5"
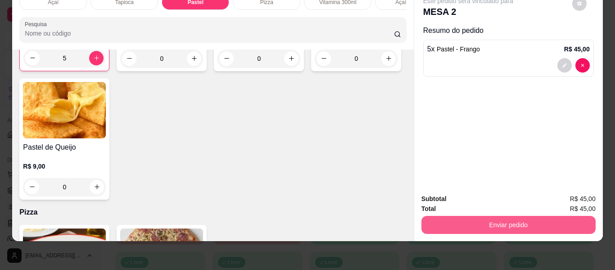
click at [474, 219] on button "Enviar pedido" at bounding box center [508, 225] width 174 height 18
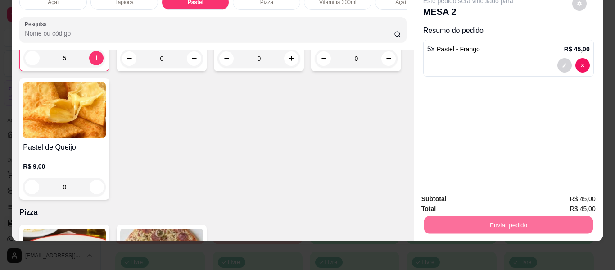
click at [568, 191] on button "Enviar pedido" at bounding box center [571, 195] width 51 height 17
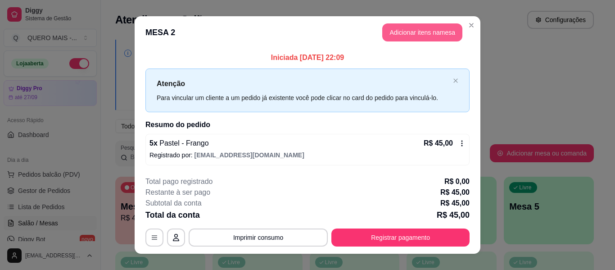
click at [428, 34] on button "Adicionar itens na mesa" at bounding box center [422, 32] width 80 height 18
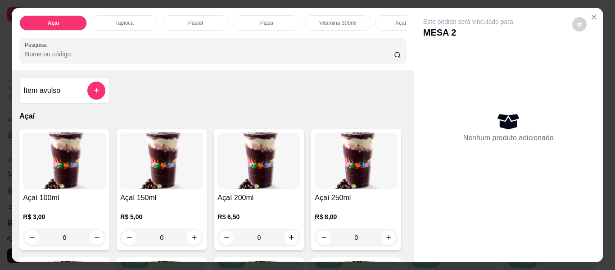
scroll to position [0, 323]
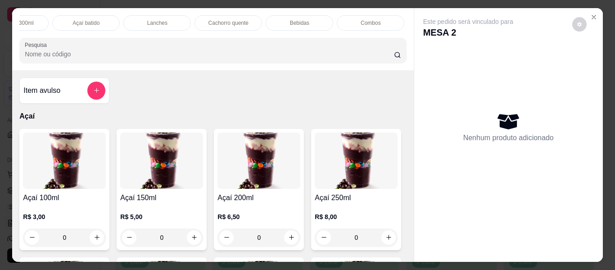
click at [302, 15] on div "Bebidas" at bounding box center [300, 22] width 68 height 15
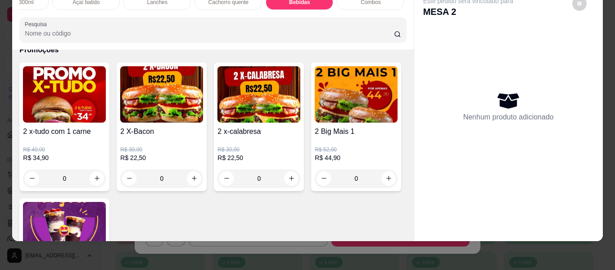
scroll to position [2719, 0]
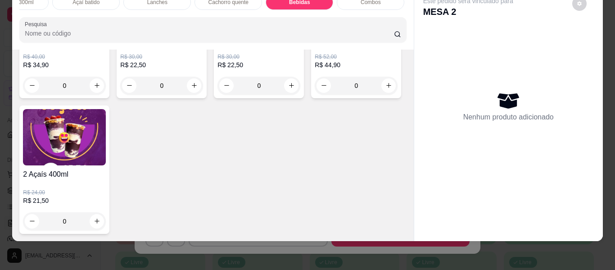
type input "1"
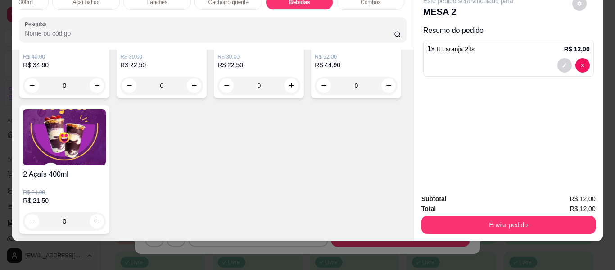
scroll to position [2720, 0]
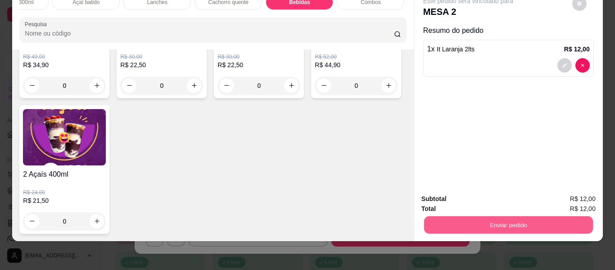
click at [460, 217] on button "Enviar pedido" at bounding box center [508, 225] width 169 height 18
click at [566, 194] on button "Enviar pedido" at bounding box center [571, 195] width 51 height 17
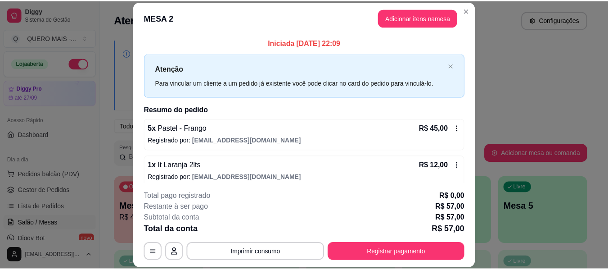
scroll to position [7, 0]
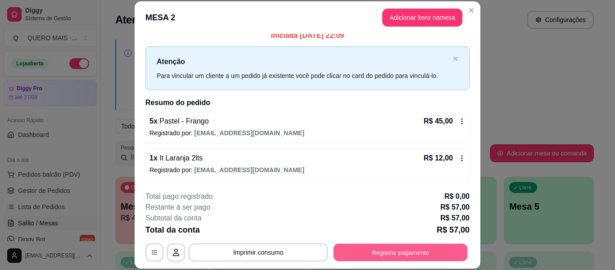
click at [401, 251] on button "Registrar pagamento" at bounding box center [401, 252] width 134 height 18
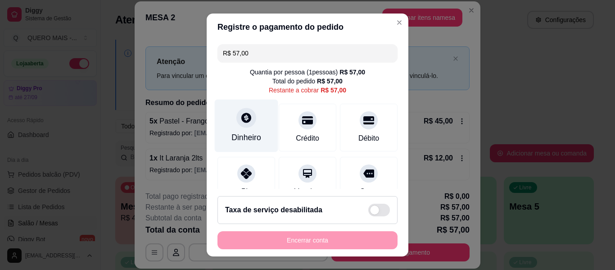
click at [241, 121] on icon at bounding box center [246, 118] width 12 height 12
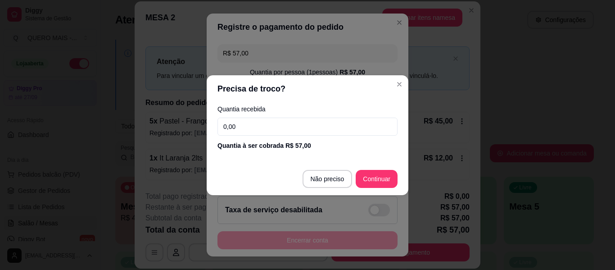
click at [242, 124] on input "0,00" at bounding box center [307, 126] width 180 height 18
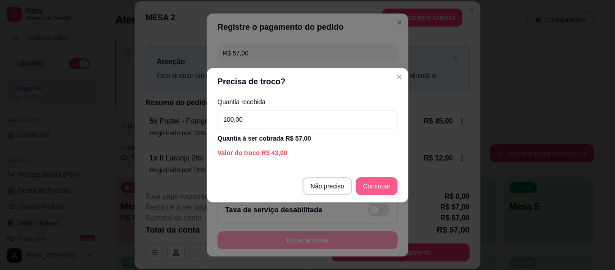
type input "100,00"
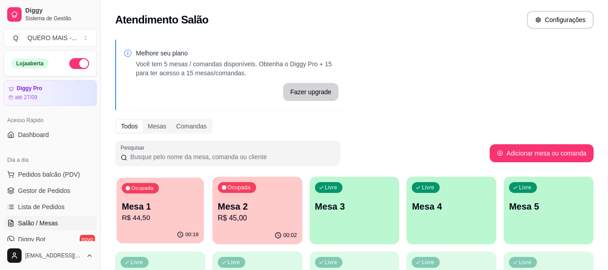
click at [136, 212] on div "Mesa 1 R$ 44,50" at bounding box center [160, 211] width 77 height 23
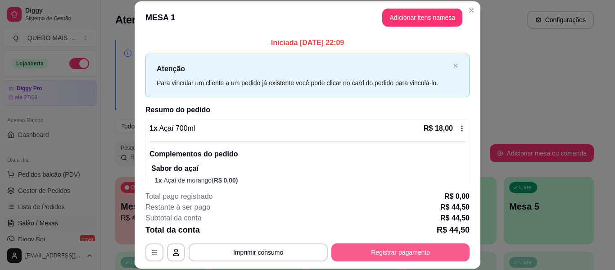
click at [400, 245] on button "Registrar pagamento" at bounding box center [400, 252] width 138 height 18
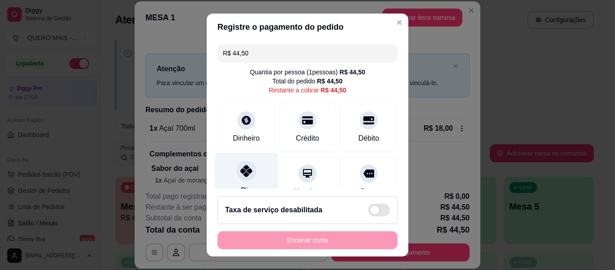
click at [240, 173] on icon at bounding box center [246, 171] width 12 height 12
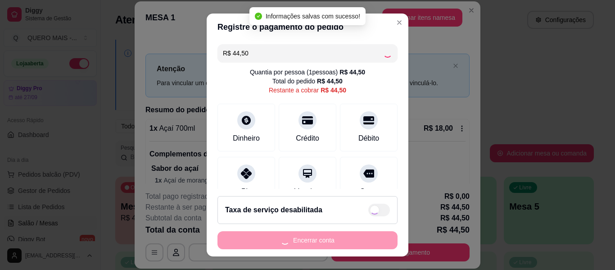
type input "R$ 0,00"
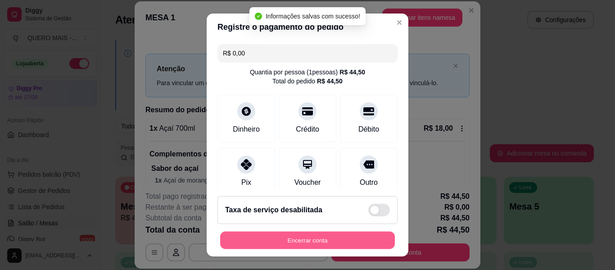
click at [296, 239] on button "Encerrar conta" at bounding box center [307, 240] width 175 height 18
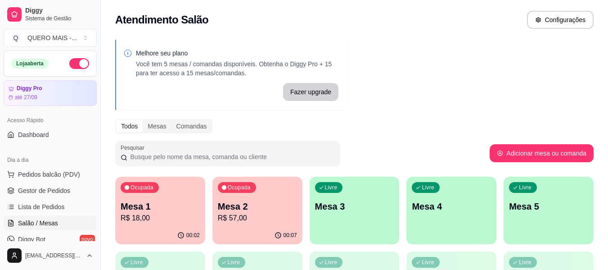
click at [160, 224] on div "Ocupada Mesa 1 R$ 18,00" at bounding box center [160, 201] width 90 height 50
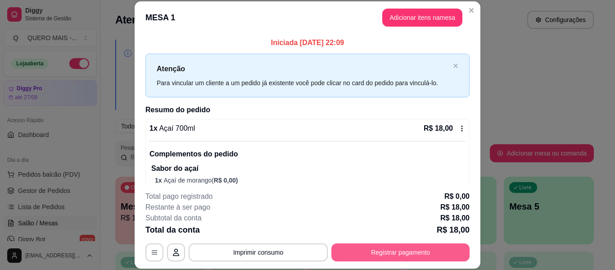
click at [400, 250] on button "Registrar pagamento" at bounding box center [400, 252] width 138 height 18
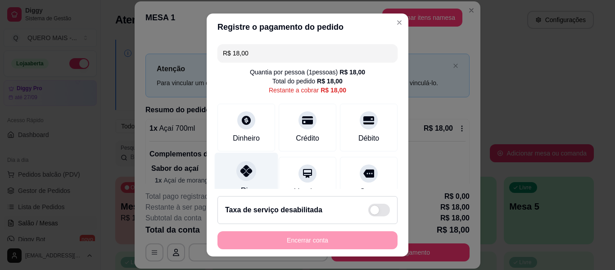
click at [245, 170] on icon at bounding box center [246, 171] width 12 height 12
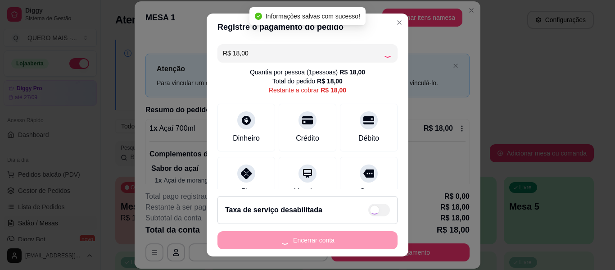
type input "R$ 0,00"
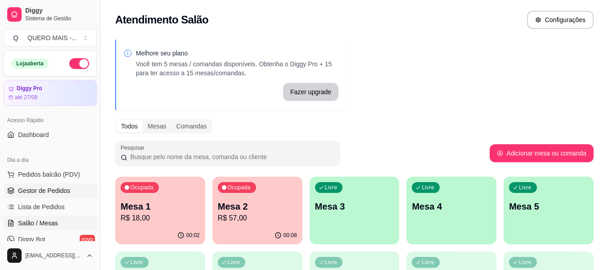
click at [65, 185] on link "Gestor de Pedidos" at bounding box center [50, 190] width 93 height 14
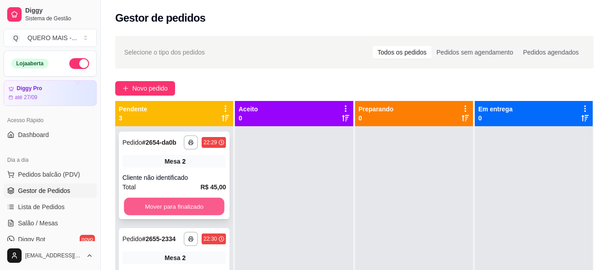
click at [196, 207] on button "Mover para finalizado" at bounding box center [174, 207] width 100 height 18
click at [193, 208] on button "Mover para finalizado" at bounding box center [174, 206] width 104 height 18
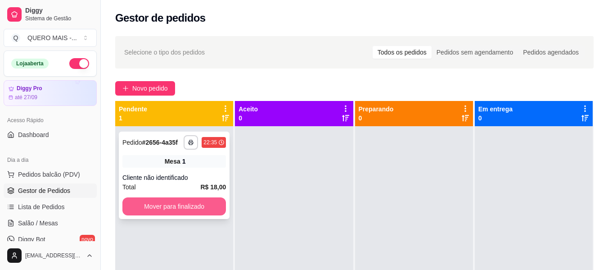
click at [193, 209] on button "Mover para finalizado" at bounding box center [174, 206] width 104 height 18
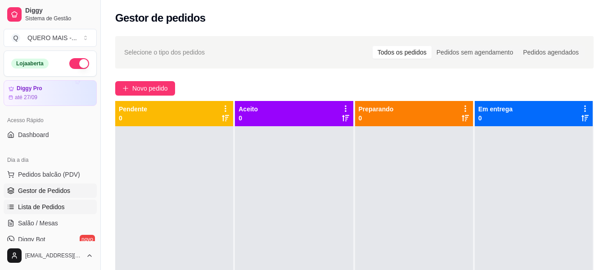
click at [48, 204] on span "Lista de Pedidos" at bounding box center [41, 206] width 47 height 9
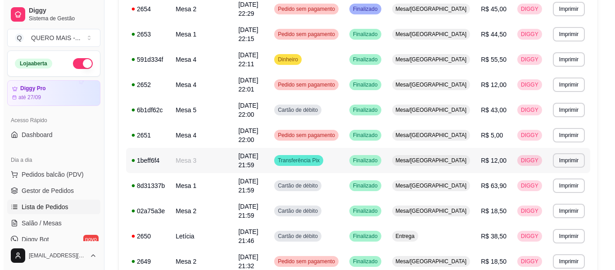
scroll to position [225, 0]
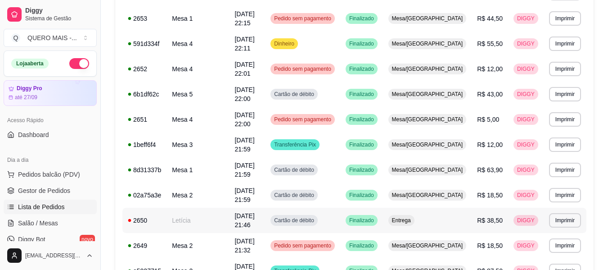
click at [316, 216] on span "Cartão de débito" at bounding box center [294, 219] width 44 height 7
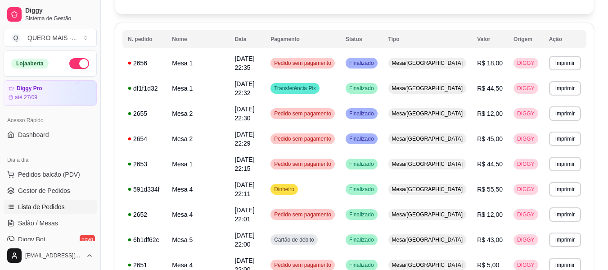
scroll to position [45, 0]
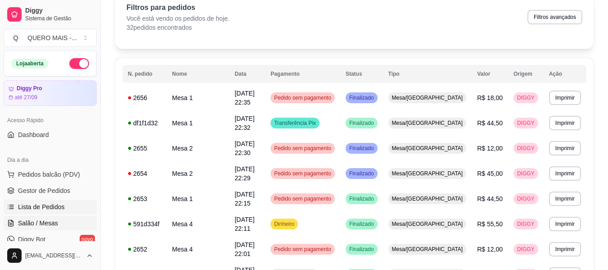
click at [43, 222] on span "Salão / Mesas" at bounding box center [38, 222] width 40 height 9
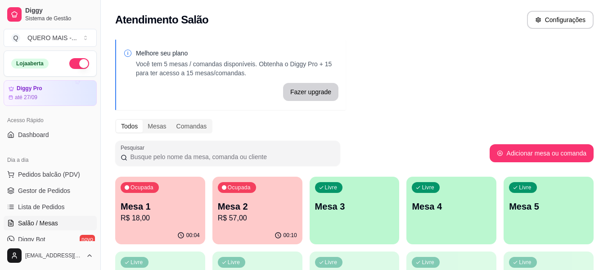
click at [230, 219] on p "R$ 57,00" at bounding box center [257, 217] width 79 height 11
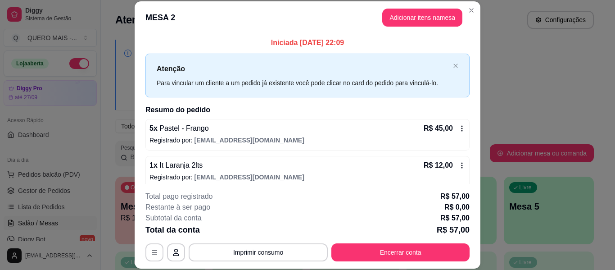
scroll to position [7, 0]
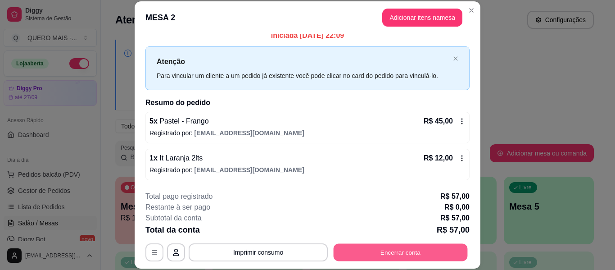
click at [392, 249] on button "Encerrar conta" at bounding box center [401, 252] width 134 height 18
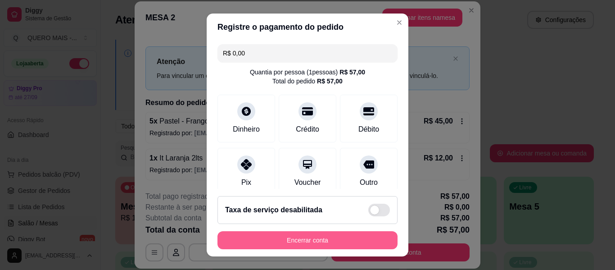
click at [349, 239] on button "Encerrar conta" at bounding box center [307, 240] width 180 height 18
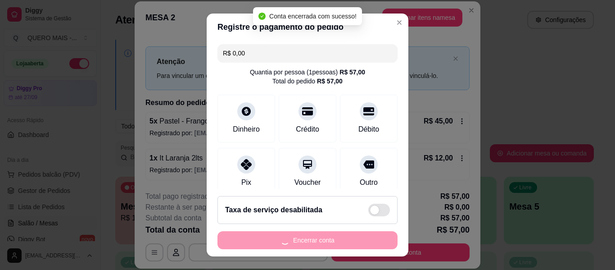
scroll to position [0, 0]
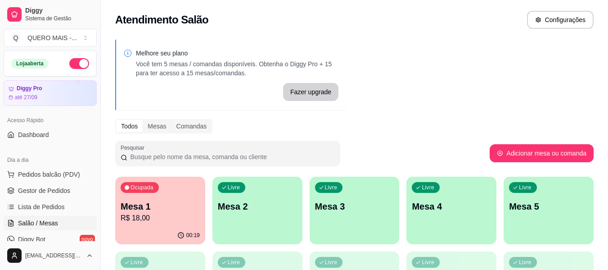
click at [165, 225] on div "Ocupada Mesa 1 R$ 18,00" at bounding box center [160, 201] width 90 height 50
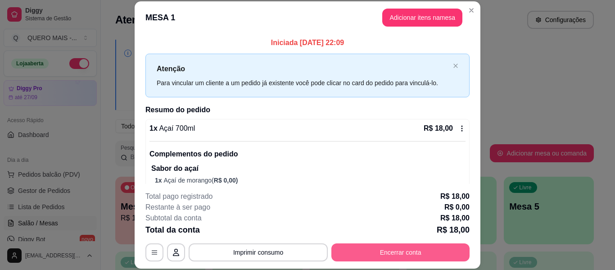
click at [401, 251] on button "Encerrar conta" at bounding box center [400, 252] width 138 height 18
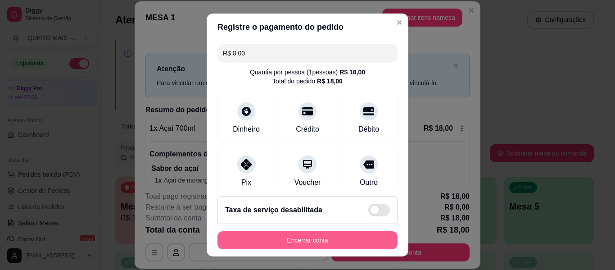
click at [258, 233] on button "Encerrar conta" at bounding box center [307, 240] width 180 height 18
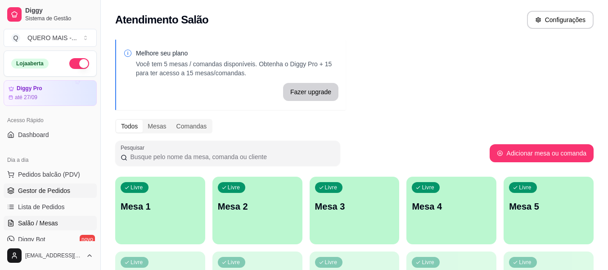
drag, startPoint x: 60, startPoint y: 189, endPoint x: 73, endPoint y: 188, distance: 13.1
click at [60, 189] on span "Gestor de Pedidos" at bounding box center [44, 190] width 52 height 9
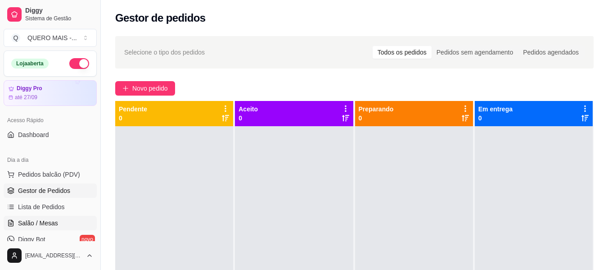
click at [50, 224] on span "Salão / Mesas" at bounding box center [38, 222] width 40 height 9
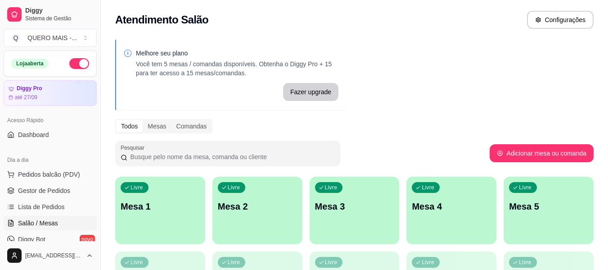
click at [4, 216] on link "Salão / Mesas" at bounding box center [50, 223] width 93 height 14
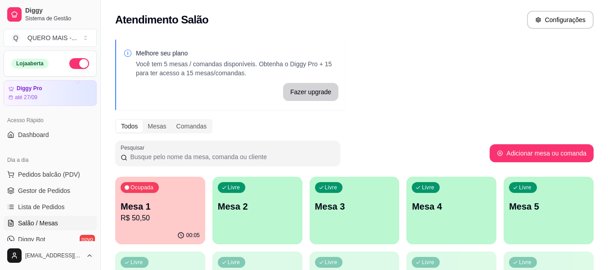
click at [184, 230] on div "00:05" at bounding box center [160, 235] width 90 height 18
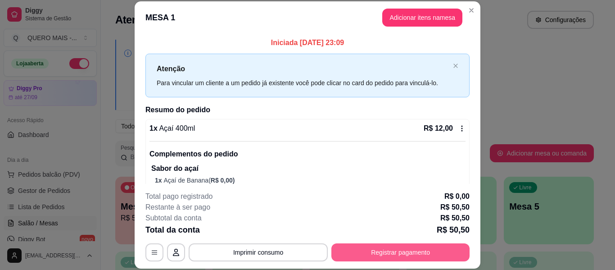
click at [396, 248] on button "Registrar pagamento" at bounding box center [400, 252] width 138 height 18
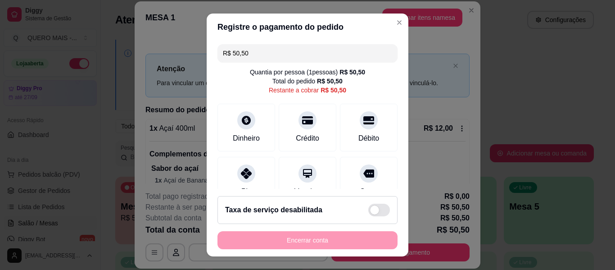
scroll to position [83, 0]
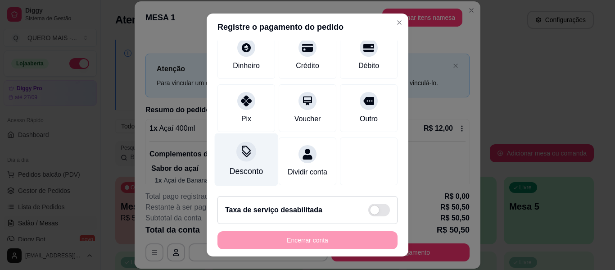
click at [238, 148] on div at bounding box center [246, 151] width 20 height 20
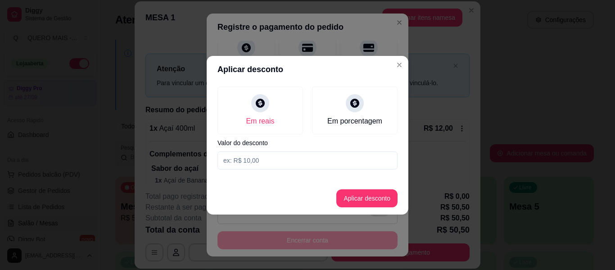
click at [261, 162] on input at bounding box center [307, 160] width 180 height 18
type input "2,50"
click at [350, 199] on button "Aplicar desconto" at bounding box center [366, 198] width 61 height 18
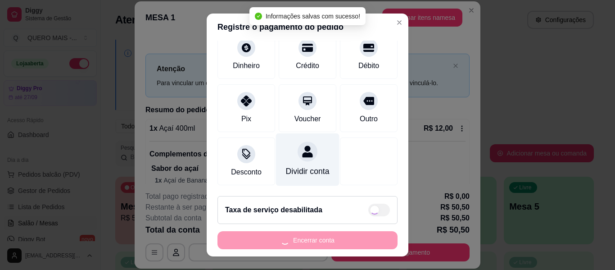
type input "R$ 48,00"
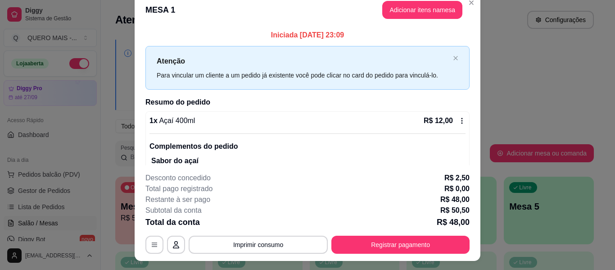
scroll to position [0, 0]
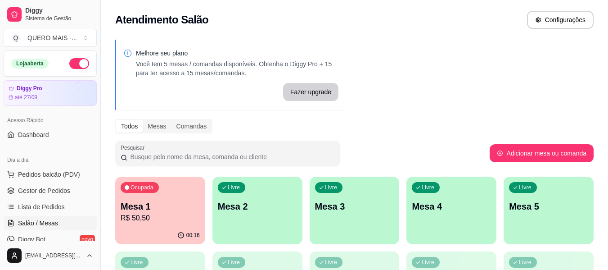
click at [79, 66] on button "button" at bounding box center [79, 63] width 20 height 11
click at [137, 205] on p "Mesa 1" at bounding box center [160, 206] width 77 height 12
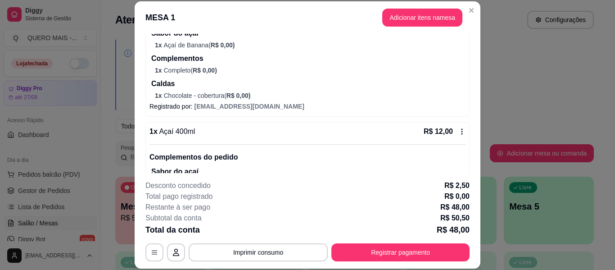
scroll to position [348, 0]
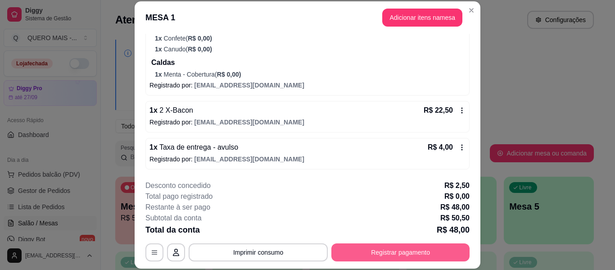
click at [382, 249] on button "Registrar pagamento" at bounding box center [400, 252] width 138 height 18
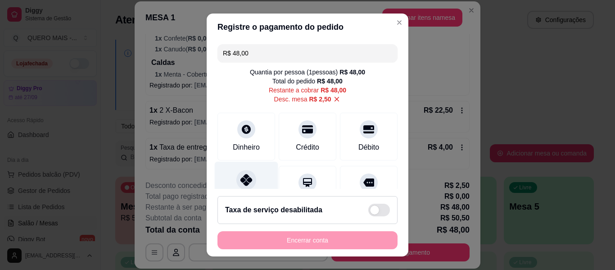
click at [231, 175] on div "Pix" at bounding box center [246, 188] width 63 height 53
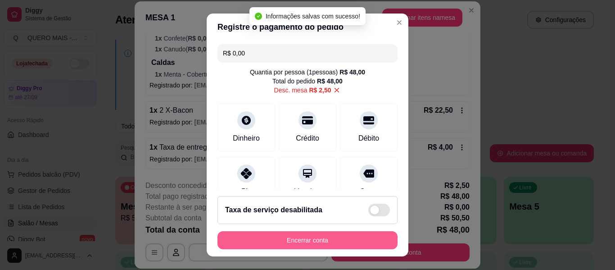
type input "R$ 0,00"
click at [270, 242] on button "Encerrar conta" at bounding box center [307, 240] width 180 height 18
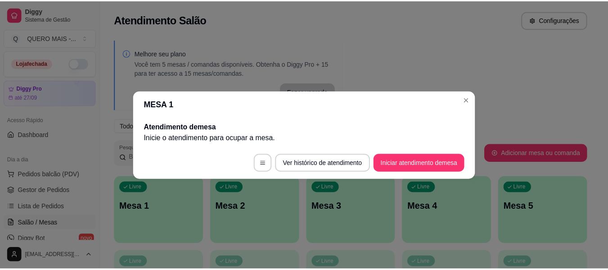
scroll to position [0, 0]
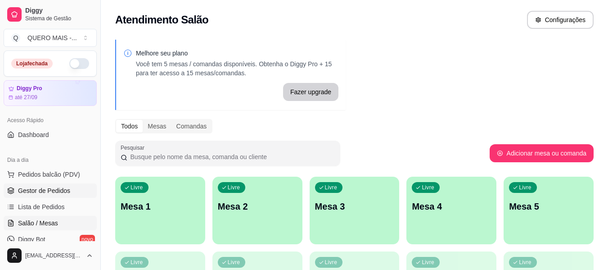
click at [51, 189] on span "Gestor de Pedidos" at bounding box center [44, 190] width 52 height 9
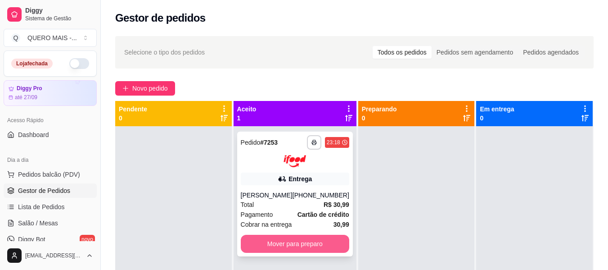
click at [294, 240] on button "Mover para preparo" at bounding box center [295, 243] width 108 height 18
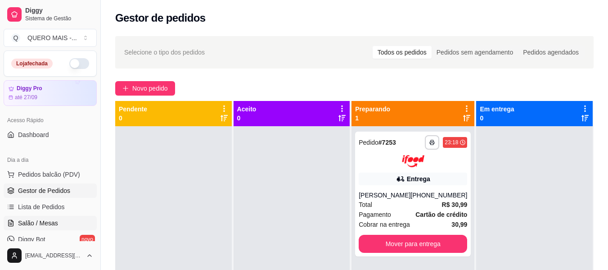
click at [54, 225] on span "Salão / Mesas" at bounding box center [38, 222] width 40 height 9
